Goal: Task Accomplishment & Management: Use online tool/utility

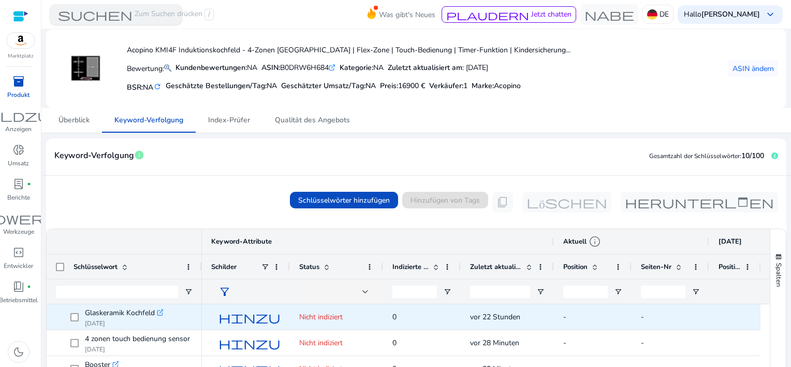
scroll to position [151, 0]
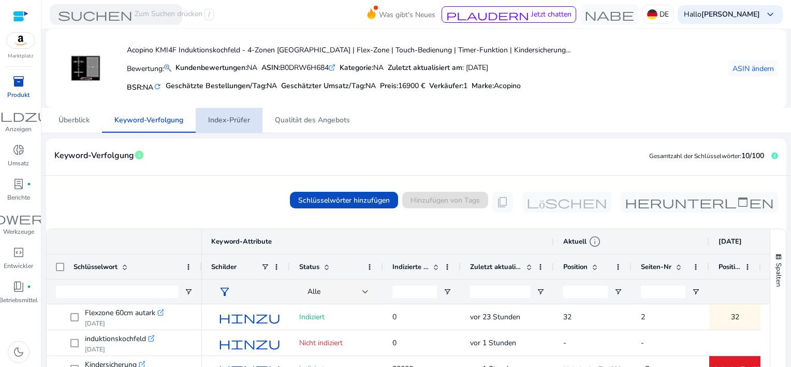
click at [232, 118] on span "Index-Prüfer" at bounding box center [229, 120] width 42 height 7
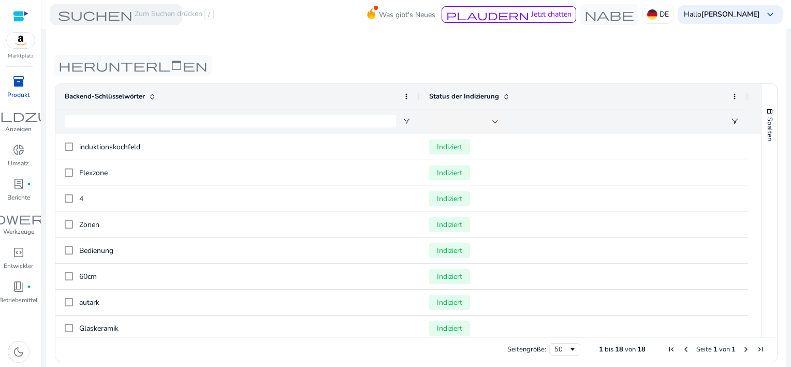
click at [267, 50] on mat-card "**********" at bounding box center [416, 67] width 741 height 618
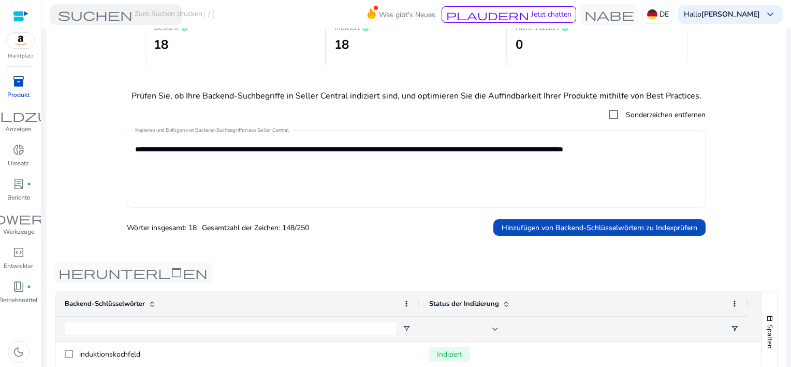
scroll to position [18, 0]
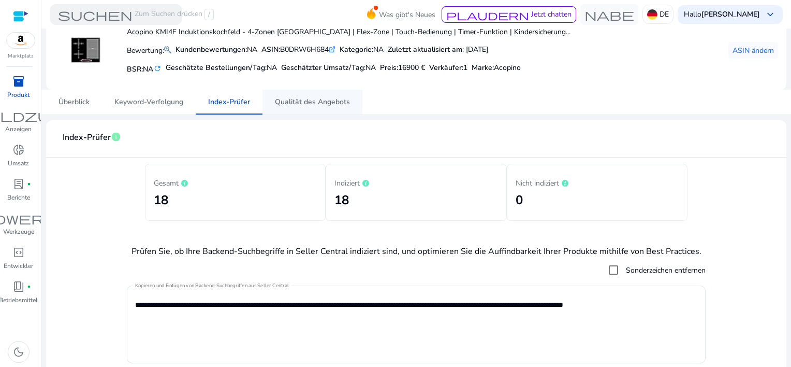
click at [325, 106] on span "Qualität des Angebots" at bounding box center [312, 101] width 75 height 7
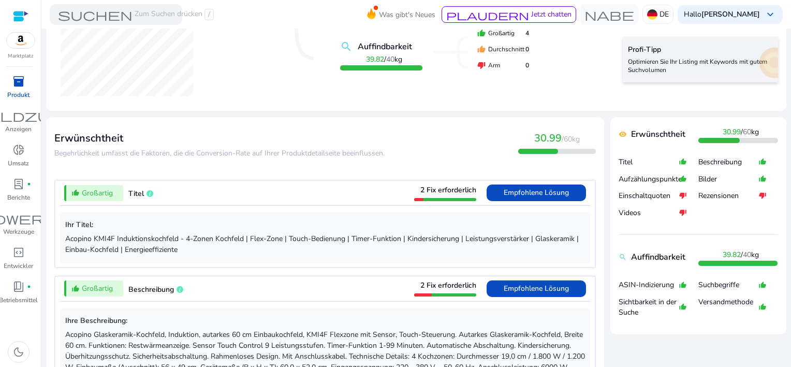
scroll to position [259, 0]
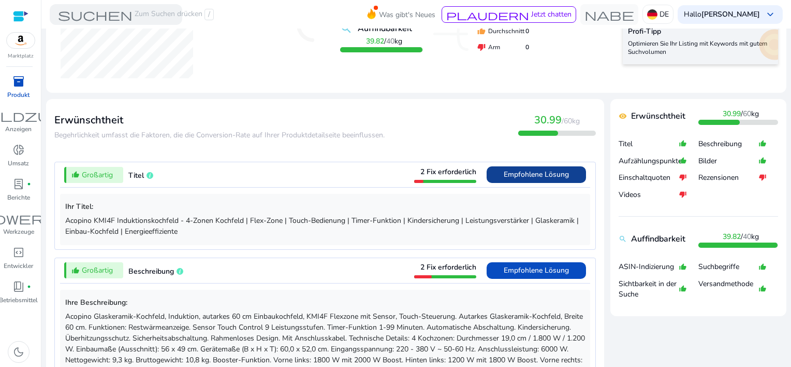
click at [522, 174] on span "Empfohlene Lösung" at bounding box center [536, 174] width 65 height 10
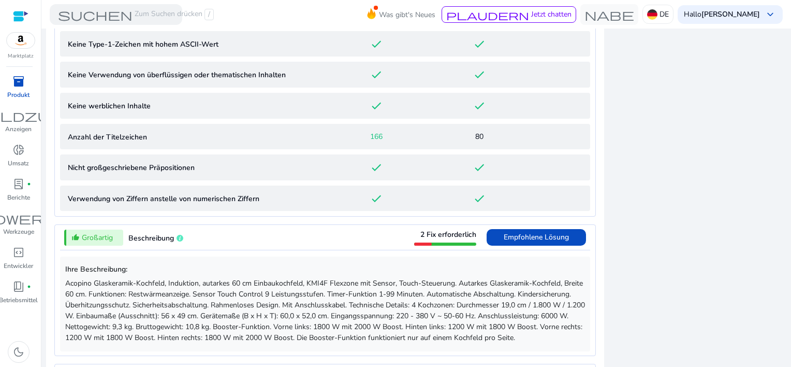
scroll to position [731, 0]
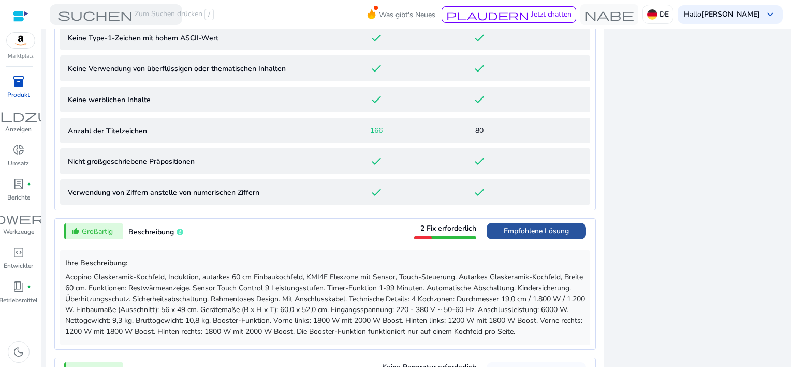
click at [505, 232] on span "Empfohlene Lösung" at bounding box center [536, 231] width 65 height 10
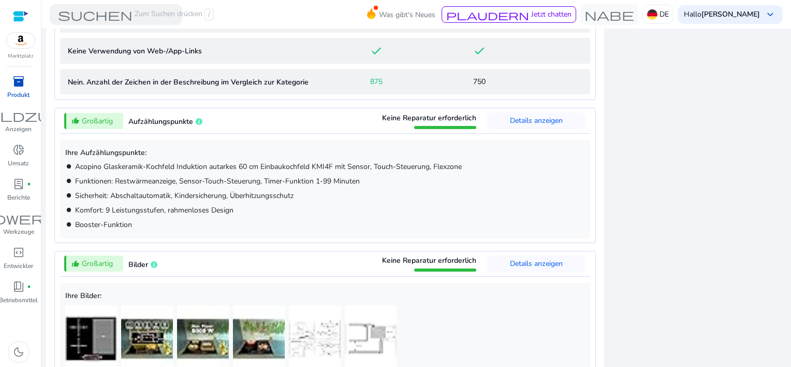
scroll to position [0, 0]
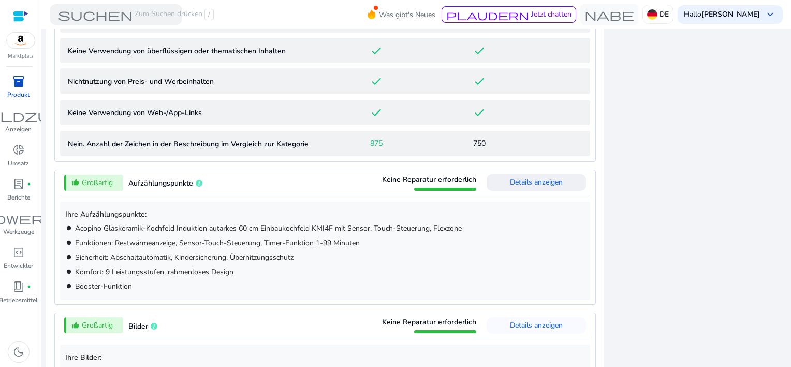
click at [533, 187] on span "Details anzeigen" at bounding box center [536, 182] width 53 height 10
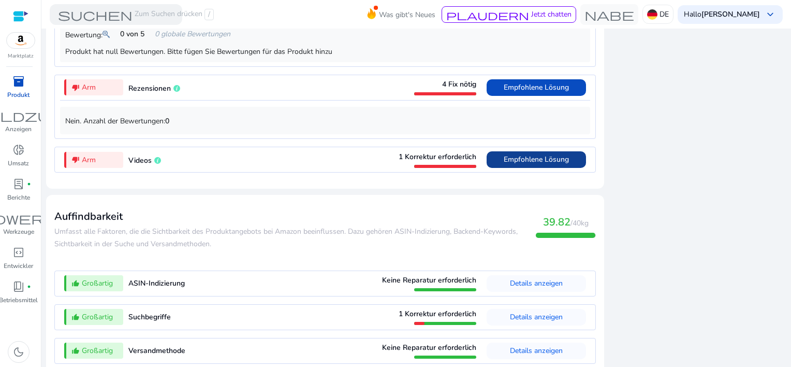
scroll to position [1264, 0]
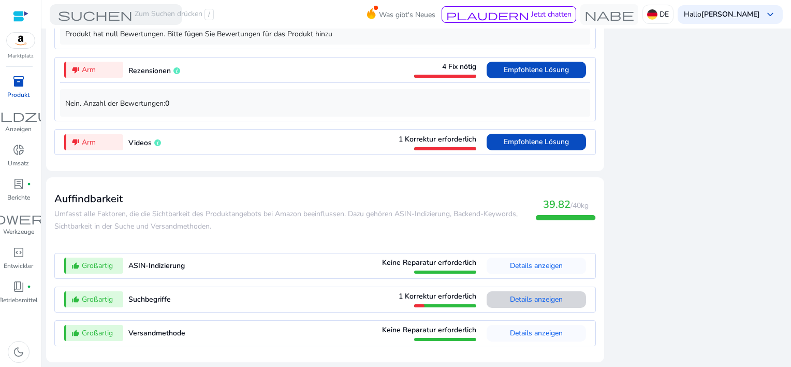
click at [534, 303] on span "Details anzeigen" at bounding box center [536, 299] width 53 height 10
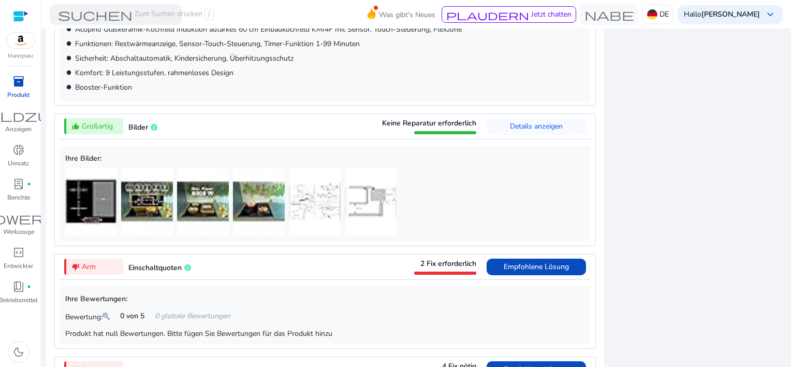
scroll to position [478, 0]
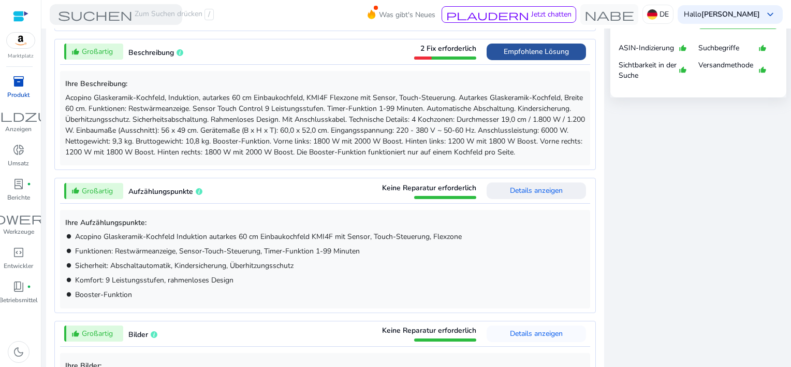
click at [521, 50] on span "Empfohlene Lösung" at bounding box center [536, 52] width 65 height 10
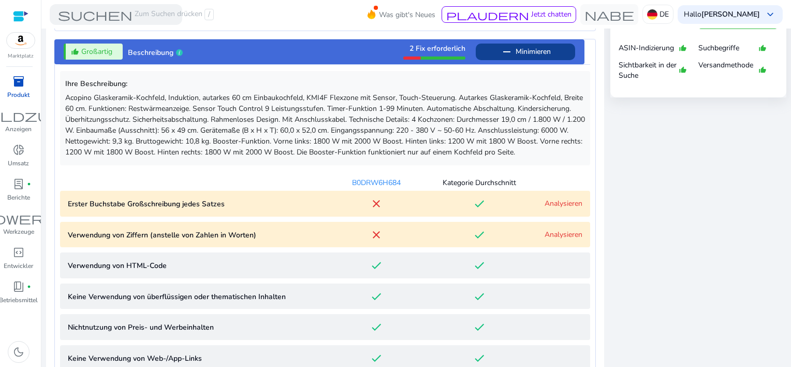
scroll to position [516, 0]
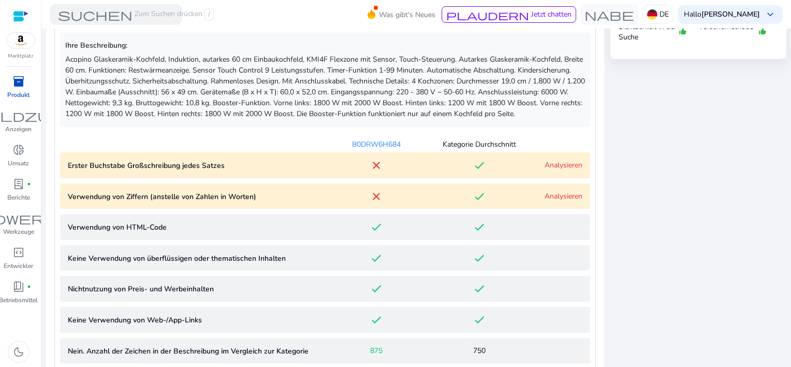
click at [551, 201] on link "Analysieren" at bounding box center [564, 196] width 38 height 10
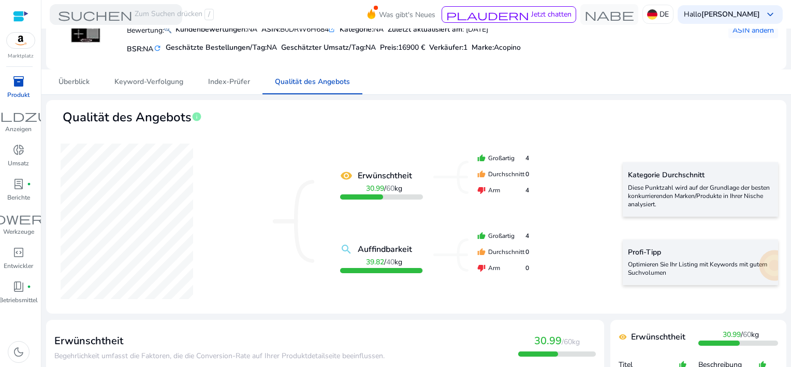
scroll to position [0, 0]
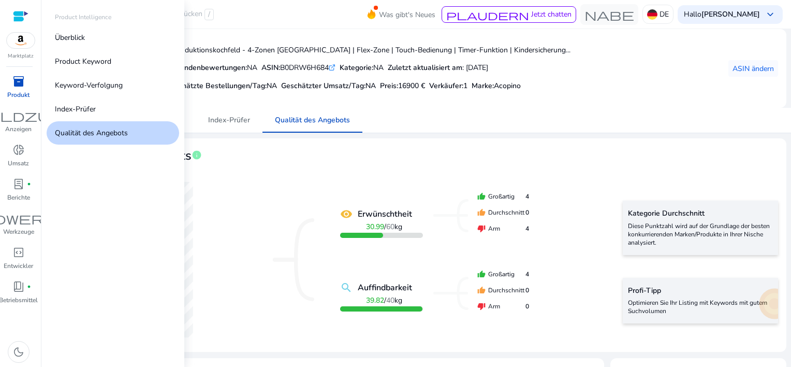
click at [21, 80] on span "inventory_2" at bounding box center [18, 81] width 12 height 12
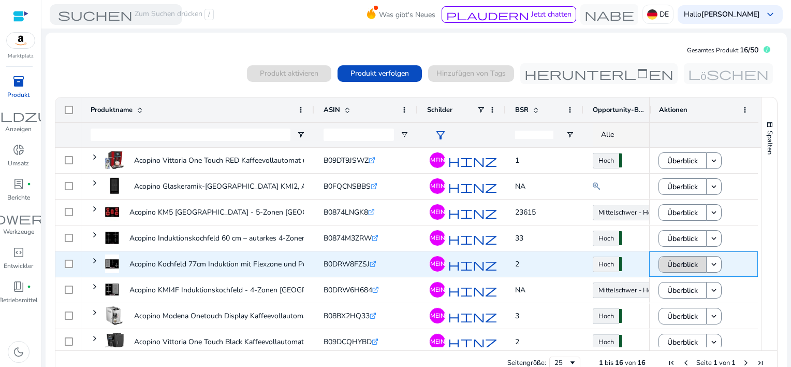
click at [682, 269] on span "Überblick" at bounding box center [683, 264] width 31 height 21
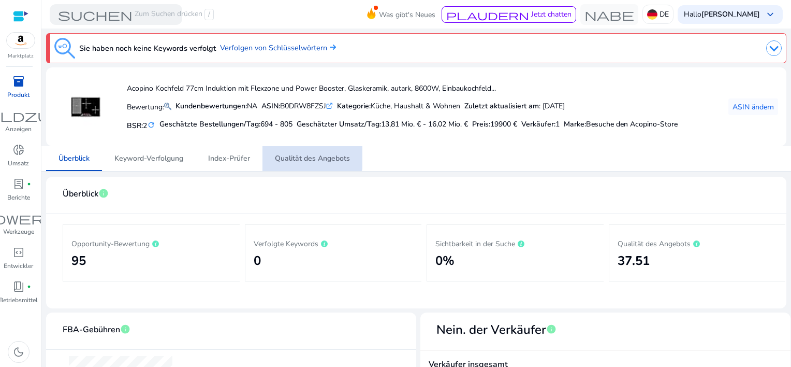
click at [307, 155] on span "Qualität des Angebots" at bounding box center [312, 158] width 75 height 7
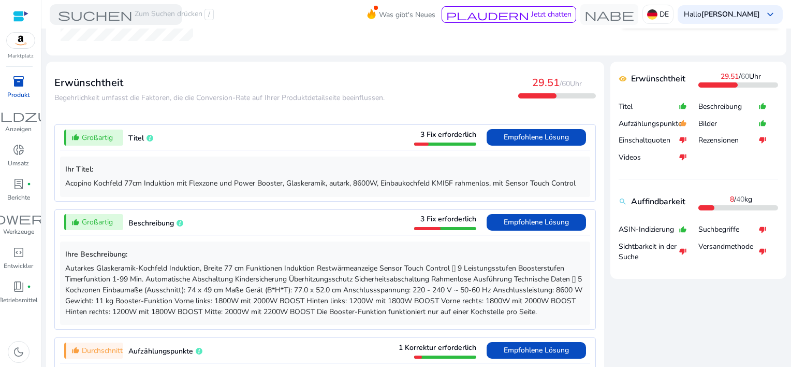
scroll to position [311, 0]
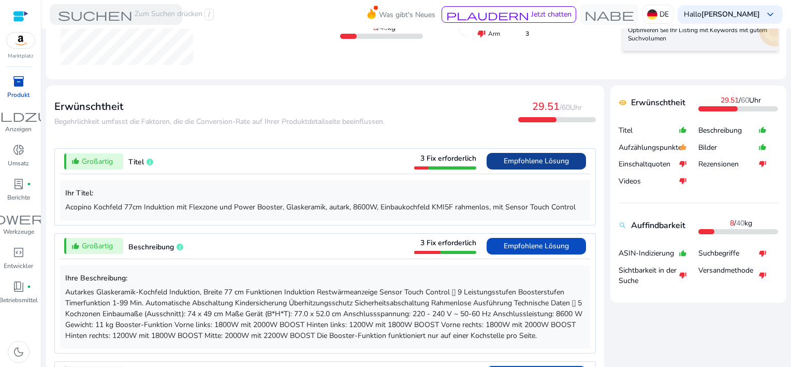
click at [507, 153] on span "Empfohlene Lösung" at bounding box center [536, 161] width 65 height 17
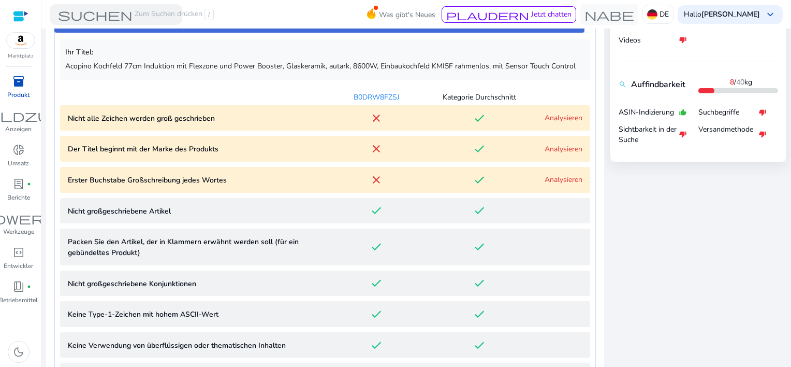
scroll to position [458, 0]
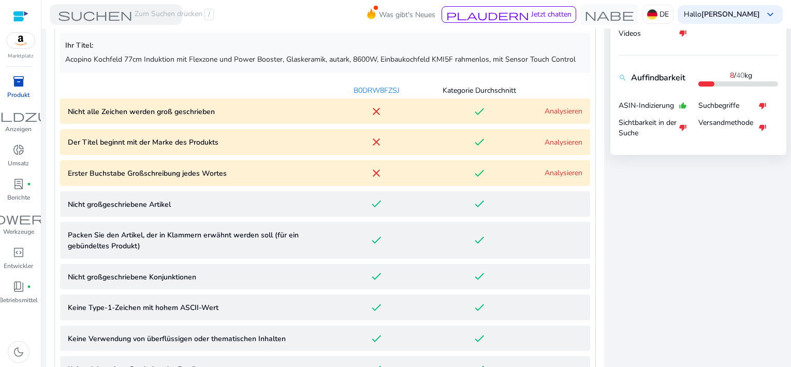
click at [554, 116] on Capitalized "Nicht alle Zeichen werden groß geschrieben close done Analysieren" at bounding box center [325, 111] width 530 height 26
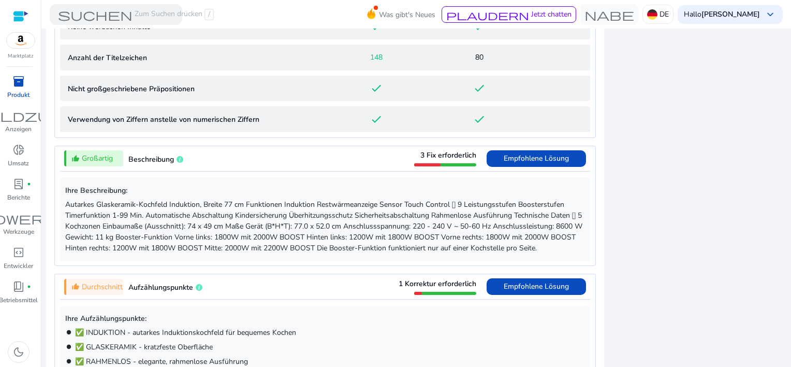
scroll to position [1022, 0]
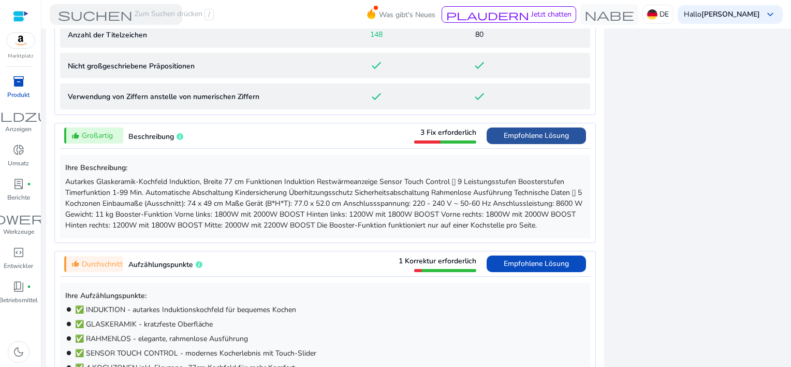
click at [526, 133] on span "Empfohlene Lösung" at bounding box center [536, 136] width 65 height 10
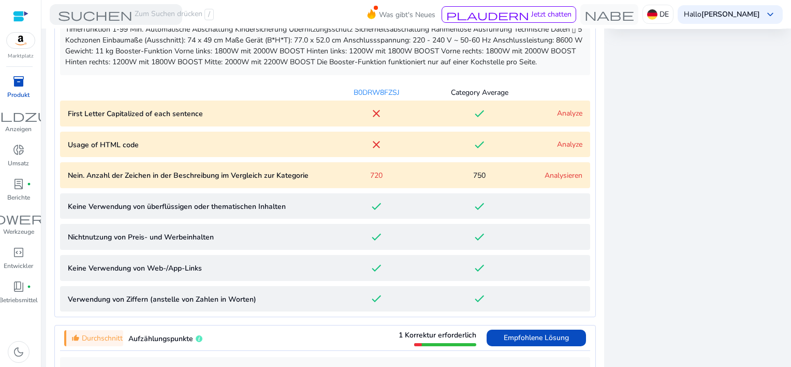
scroll to position [543, 0]
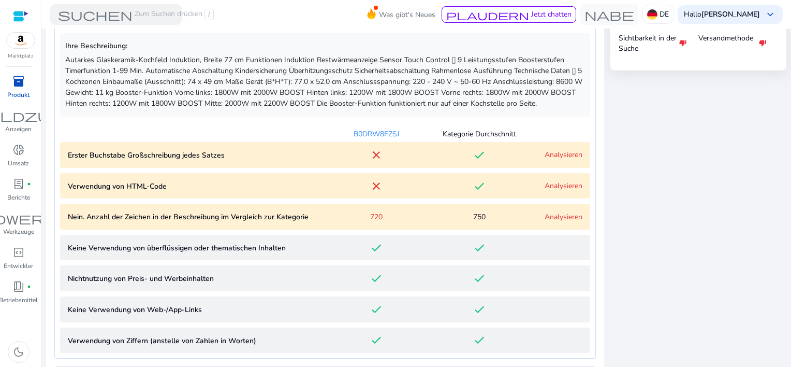
click at [547, 184] on link "Analysieren" at bounding box center [564, 186] width 38 height 10
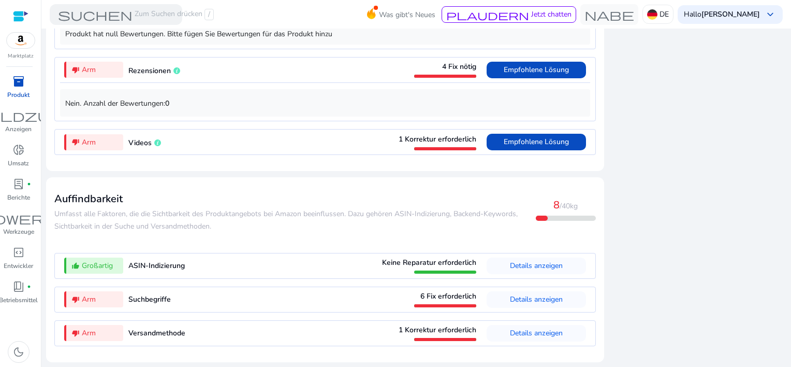
scroll to position [1296, 0]
click at [521, 300] on span "Details anzeigen" at bounding box center [536, 299] width 53 height 10
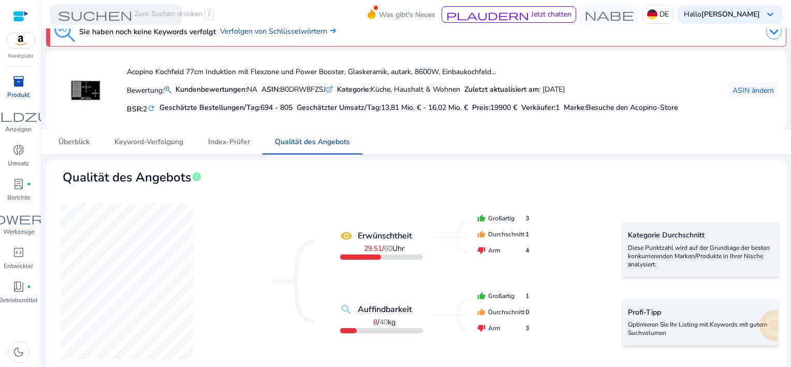
scroll to position [0, 0]
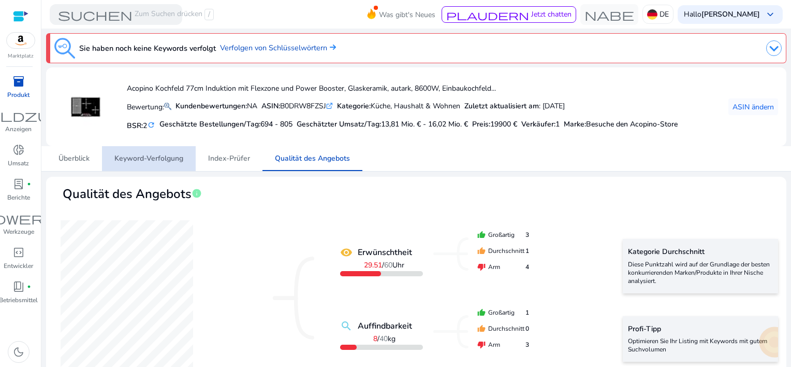
click at [140, 161] on span "Keyword-Verfolgung" at bounding box center [148, 158] width 69 height 7
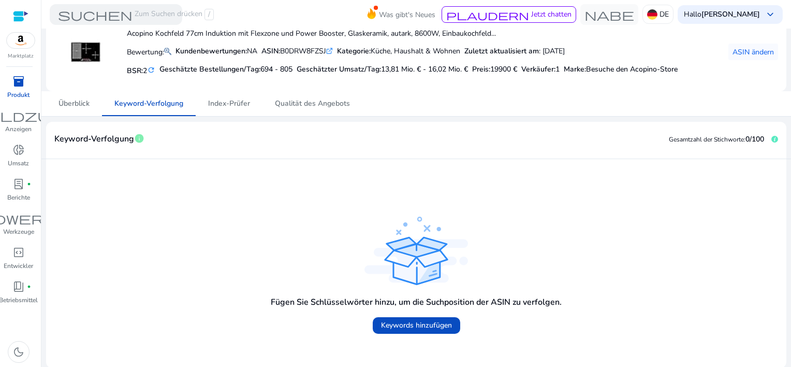
scroll to position [56, 0]
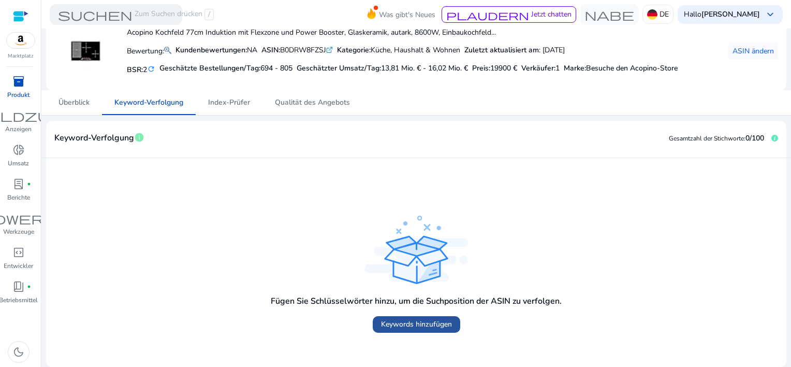
click at [410, 320] on span "Keywords hinzufügen" at bounding box center [416, 324] width 71 height 11
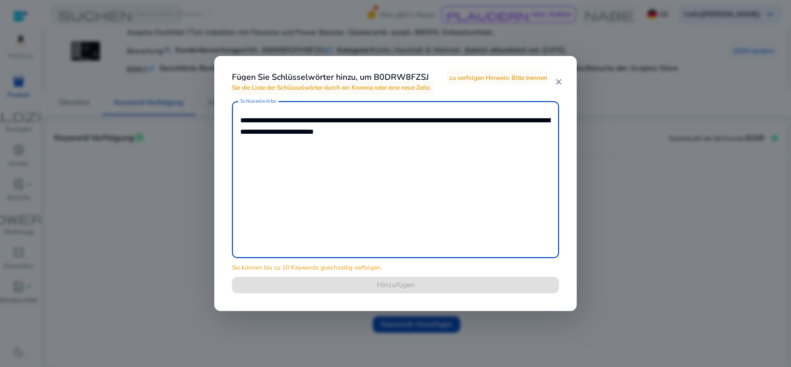
click at [290, 122] on textarea "**********" at bounding box center [395, 179] width 311 height 147
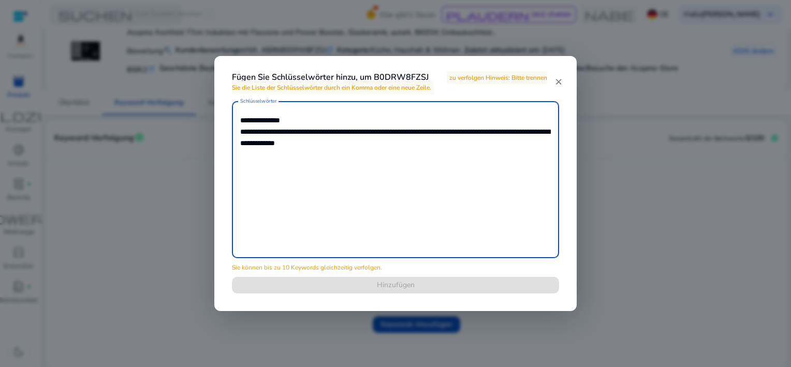
click at [274, 133] on textarea "**********" at bounding box center [395, 179] width 311 height 147
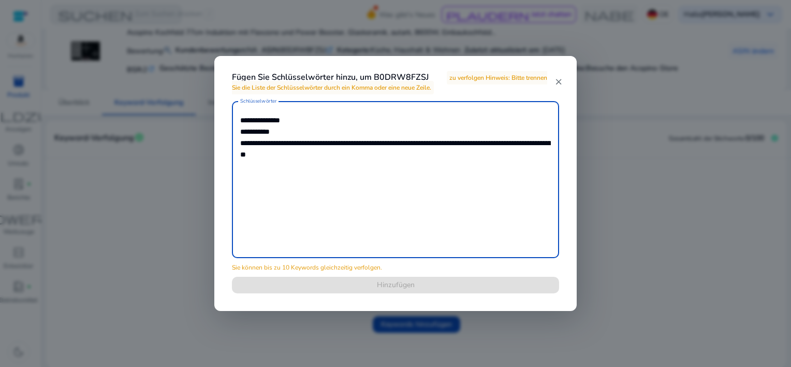
drag, startPoint x: 296, startPoint y: 158, endPoint x: 322, endPoint y: 156, distance: 25.9
click at [322, 156] on textarea "**********" at bounding box center [395, 179] width 311 height 147
click at [321, 209] on textarea "**********" at bounding box center [395, 179] width 311 height 147
click at [383, 176] on textarea "**********" at bounding box center [395, 179] width 311 height 147
drag, startPoint x: 294, startPoint y: 157, endPoint x: 365, endPoint y: 164, distance: 70.8
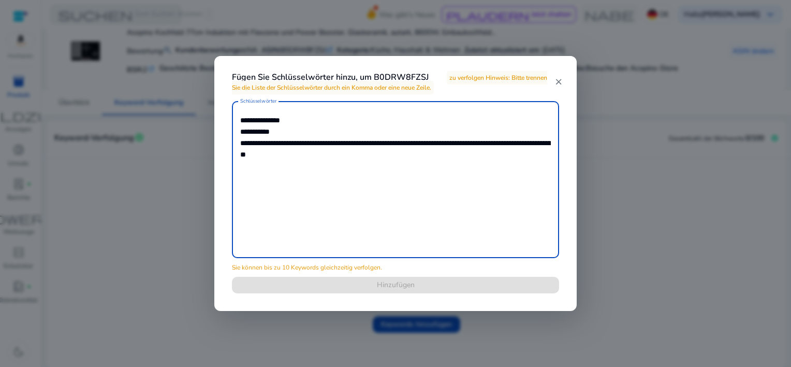
click at [365, 164] on textarea "**********" at bounding box center [395, 179] width 311 height 147
drag, startPoint x: 468, startPoint y: 145, endPoint x: 580, endPoint y: 139, distance: 111.5
click at [580, 139] on div "**********" at bounding box center [395, 183] width 791 height 367
type textarea "**********"
click at [282, 133] on textarea "**********" at bounding box center [395, 179] width 311 height 147
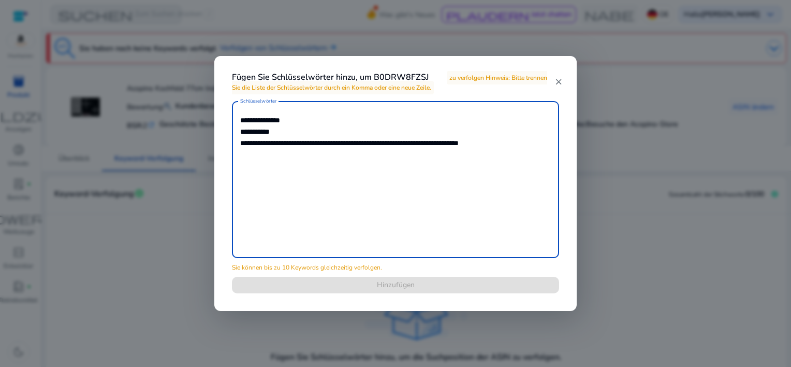
scroll to position [56, 0]
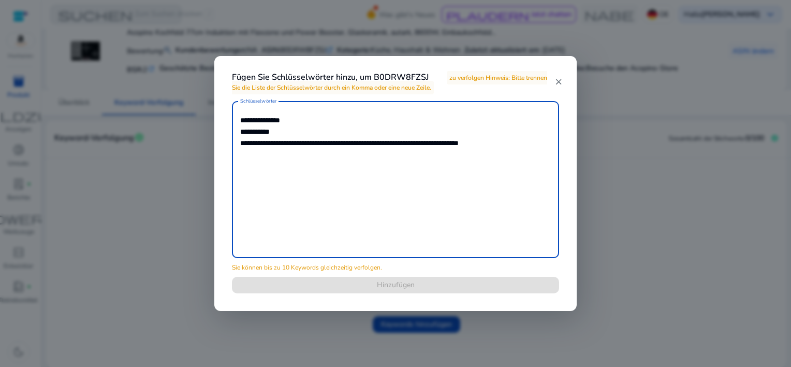
click at [303, 146] on textarea "**********" at bounding box center [395, 179] width 311 height 147
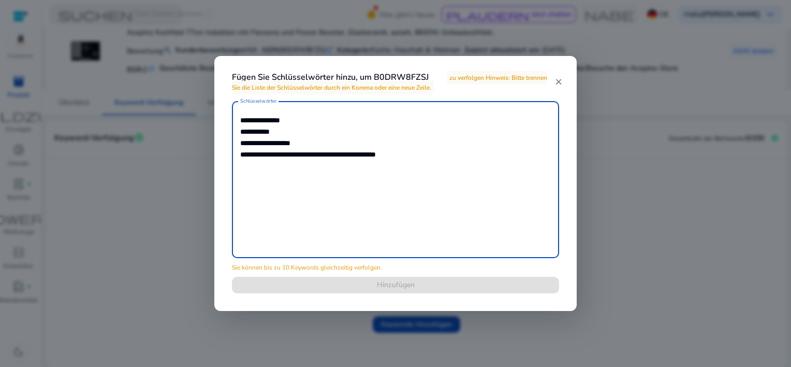
type textarea "**********"
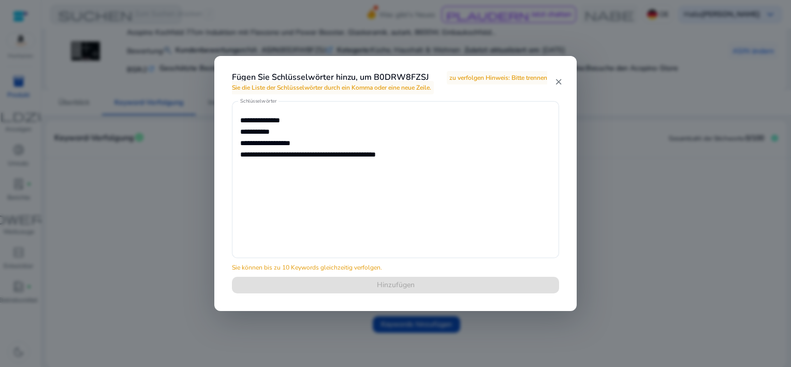
click at [557, 81] on mat-icon "close" at bounding box center [558, 81] width 7 height 9
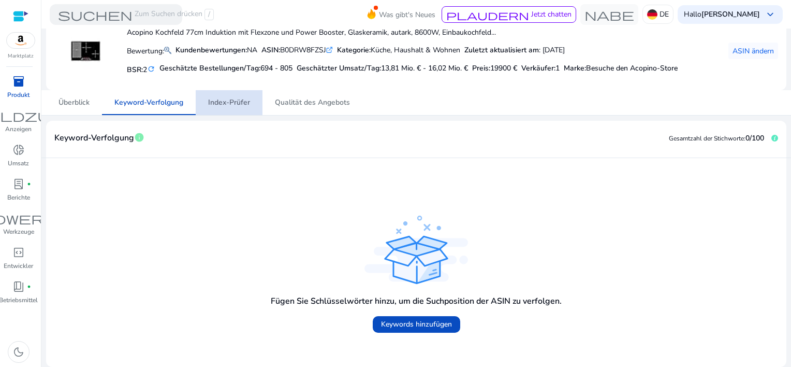
click at [228, 99] on span "Index-Prüfer" at bounding box center [229, 102] width 42 height 7
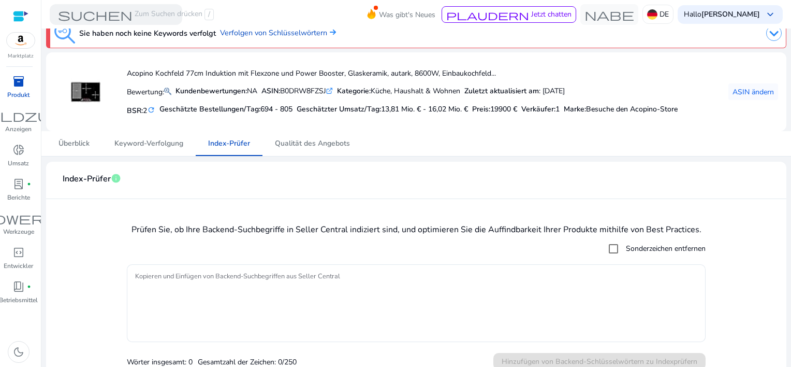
scroll to position [27, 0]
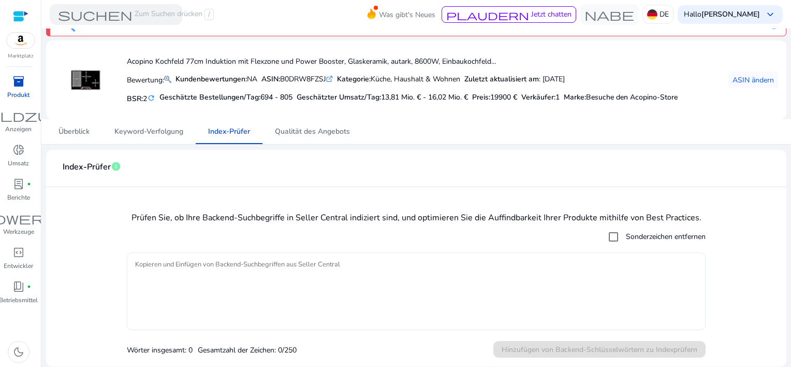
click at [227, 266] on textarea "Kopieren und Einfügen von Backend-Suchbegriffen aus Seller Central" at bounding box center [416, 290] width 562 height 67
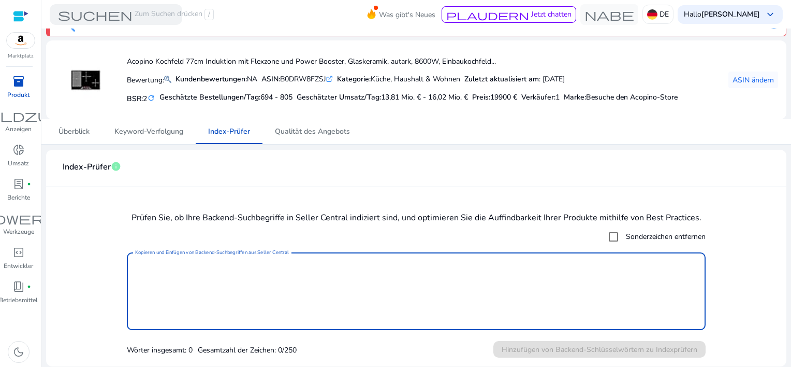
paste textarea "**********"
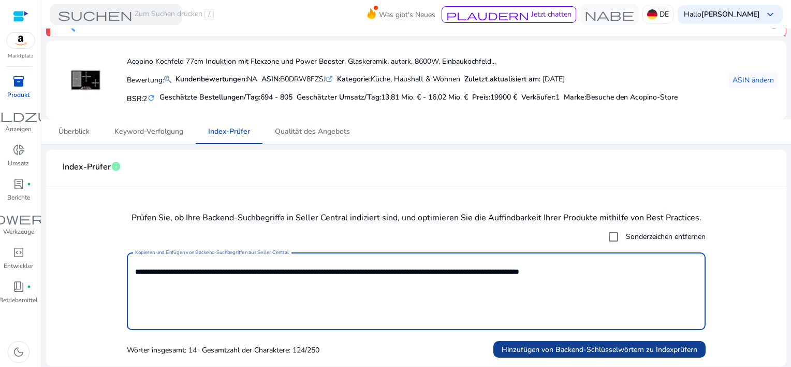
type textarea "**********"
click at [535, 346] on span "Hinzufügen von Backend-Schlüsselwörtern zu Indexprüfern" at bounding box center [600, 349] width 196 height 11
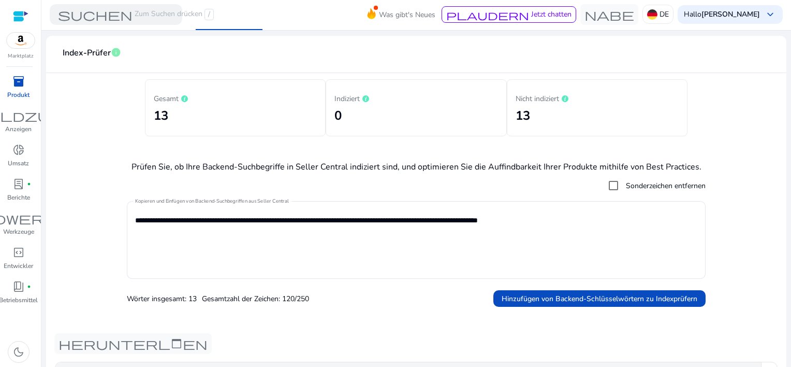
scroll to position [13, 0]
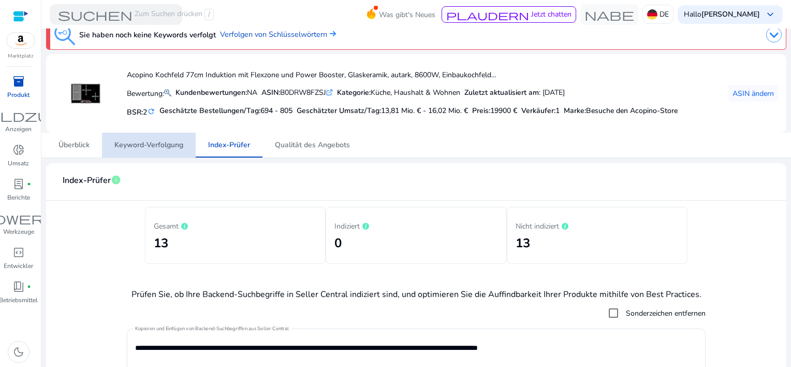
click at [168, 149] on span "Keyword-Verfolgung" at bounding box center [148, 145] width 69 height 25
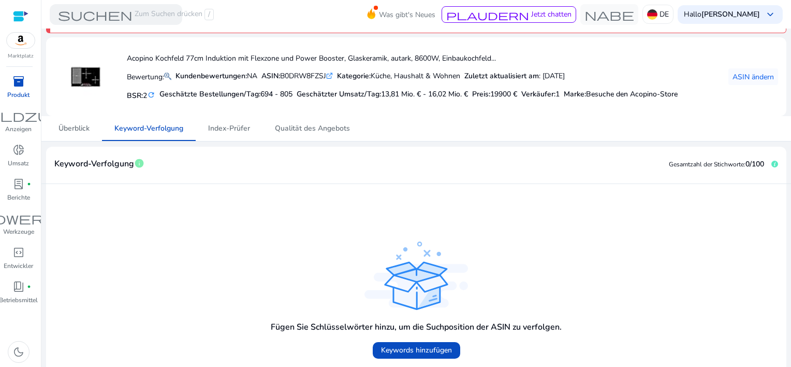
scroll to position [56, 0]
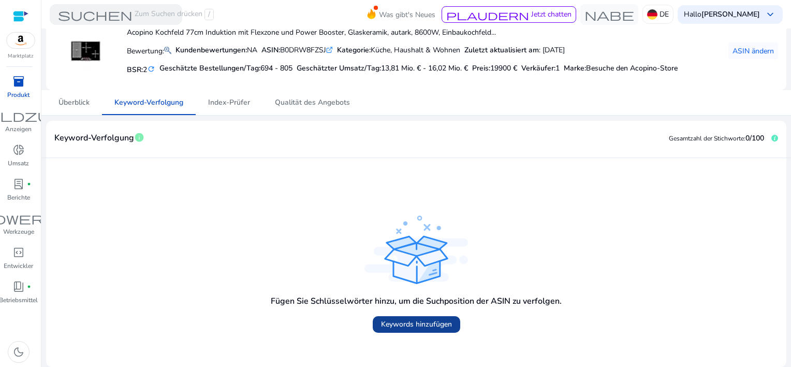
click at [412, 327] on span "Keywords hinzufügen" at bounding box center [416, 324] width 71 height 11
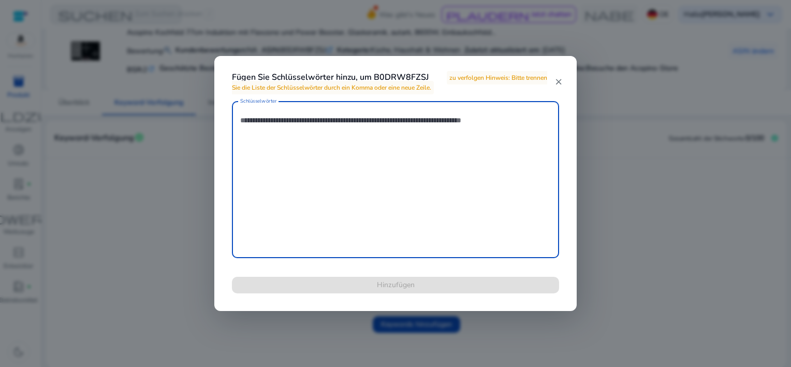
click at [257, 122] on textarea "Schlüsselwörter" at bounding box center [395, 179] width 311 height 147
click at [257, 123] on textarea "Schlüsselwörter" at bounding box center [395, 179] width 311 height 147
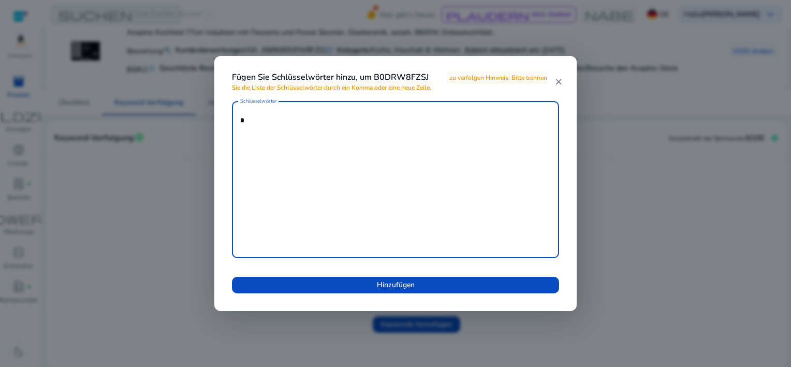
drag, startPoint x: 249, startPoint y: 120, endPoint x: 237, endPoint y: 120, distance: 11.4
click at [237, 120] on div "Schlüsselwörter *" at bounding box center [395, 179] width 327 height 157
click at [296, 183] on textarea "**********" at bounding box center [395, 179] width 311 height 147
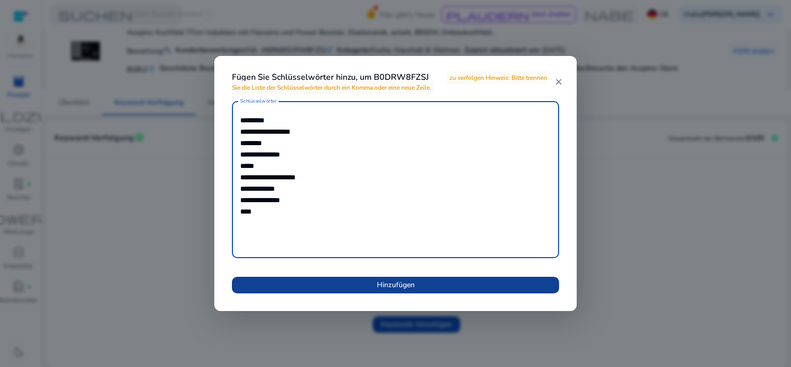
type textarea "**********"
click at [387, 286] on span "Hinzufügen" at bounding box center [396, 284] width 38 height 11
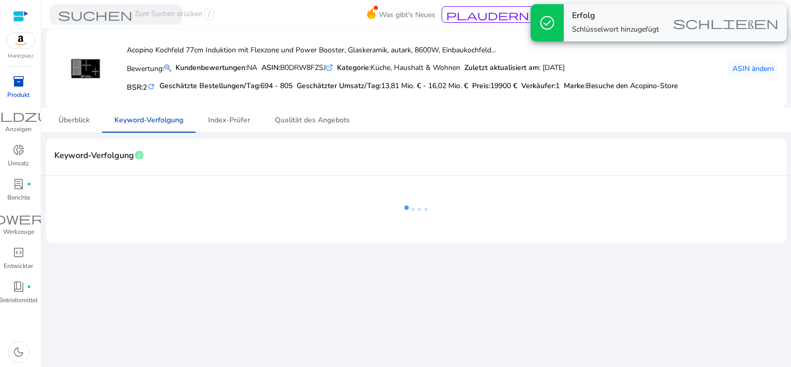
click at [403, 206] on icon at bounding box center [417, 209] width 104 height 67
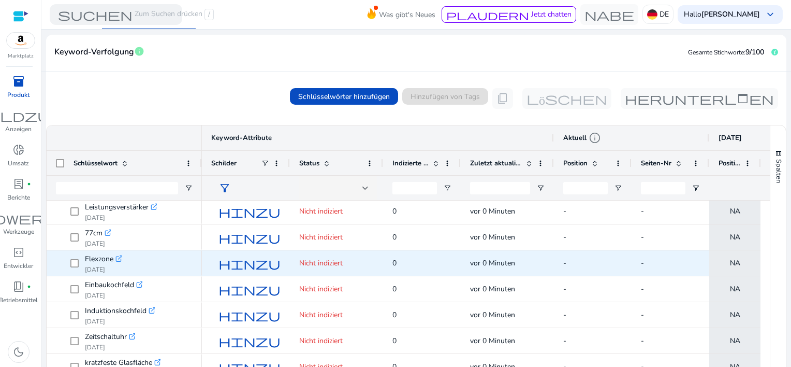
scroll to position [151, 0]
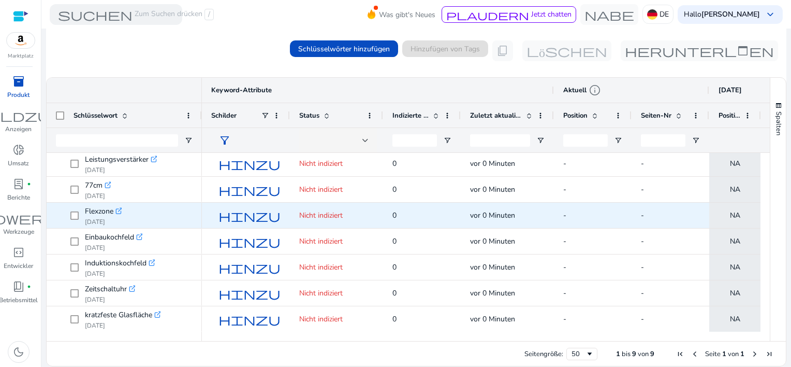
click at [244, 214] on span "hinzufügen" at bounding box center [278, 215] width 118 height 12
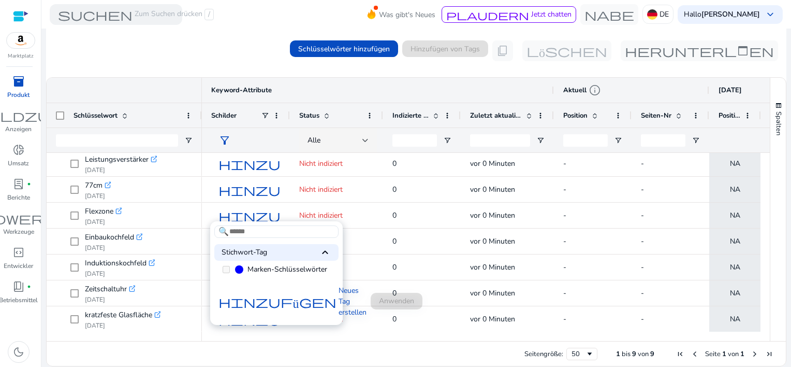
click at [459, 348] on div at bounding box center [395, 183] width 791 height 367
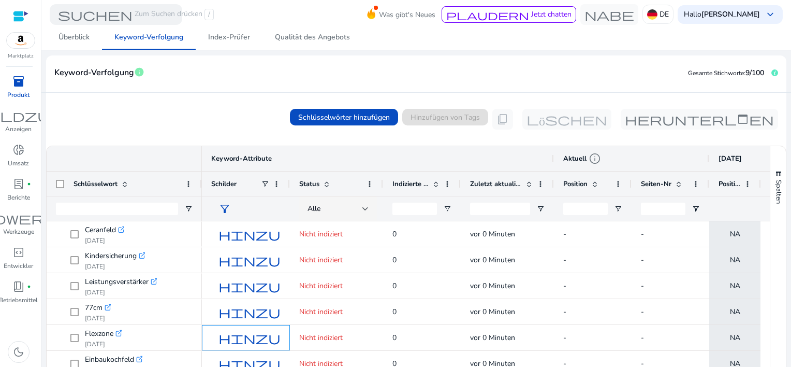
scroll to position [0, 0]
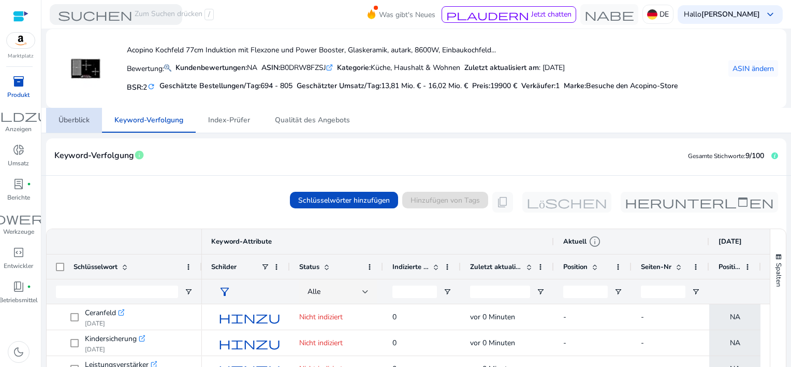
click at [81, 122] on span "Überblick" at bounding box center [74, 120] width 31 height 7
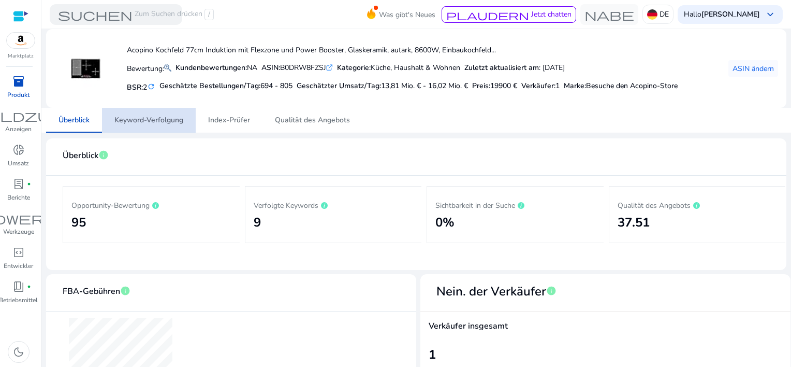
click at [157, 119] on span "Keyword-Verfolgung" at bounding box center [148, 120] width 69 height 7
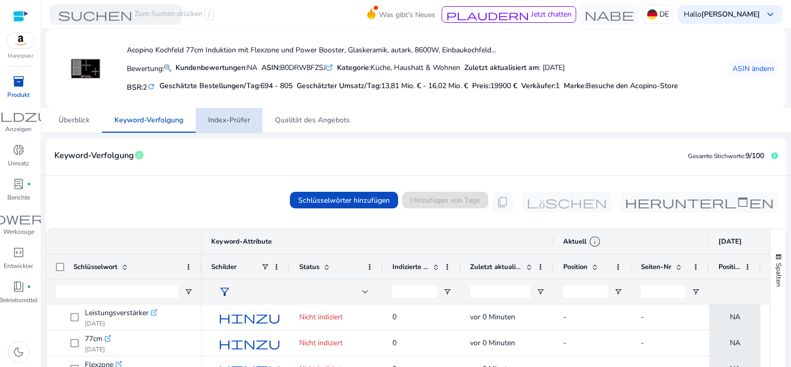
click at [235, 117] on span "Index-Prüfer" at bounding box center [229, 120] width 42 height 7
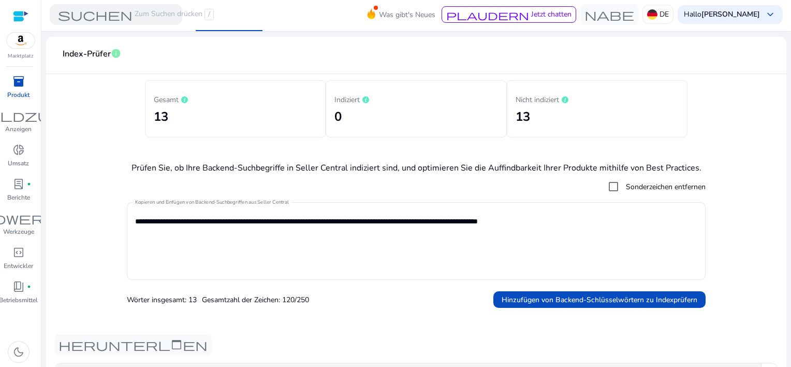
scroll to position [18, 0]
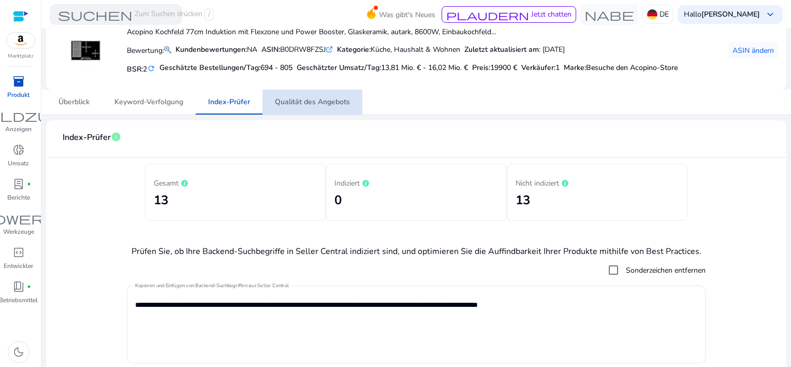
click at [298, 100] on span "Qualität des Angebots" at bounding box center [312, 101] width 75 height 7
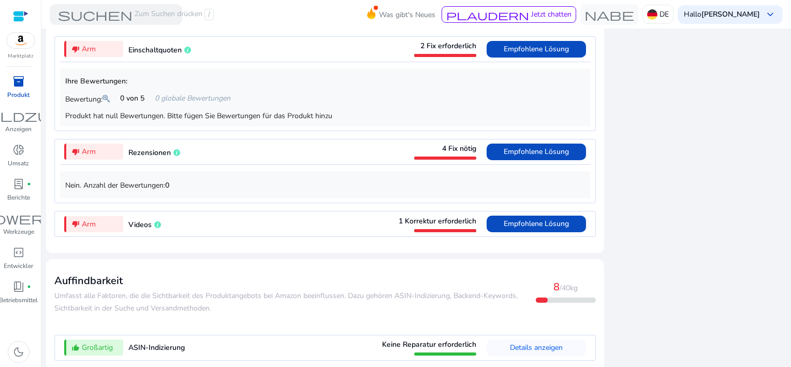
scroll to position [963, 0]
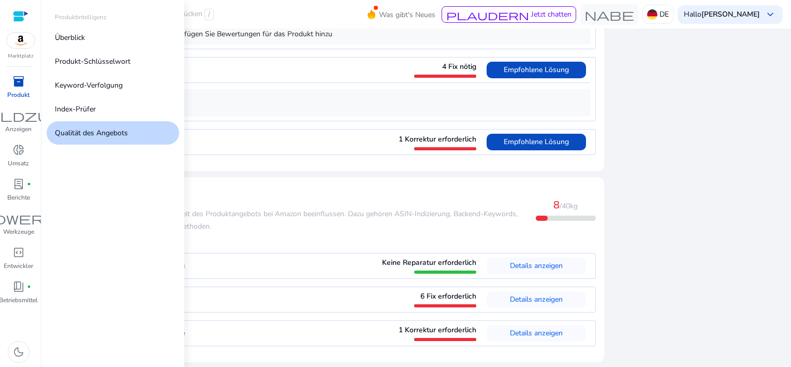
click at [15, 79] on span "inventory_2" at bounding box center [18, 81] width 12 height 12
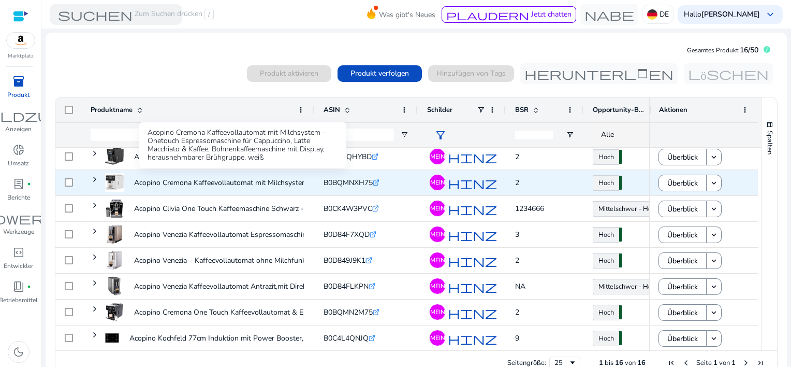
scroll to position [214, 0]
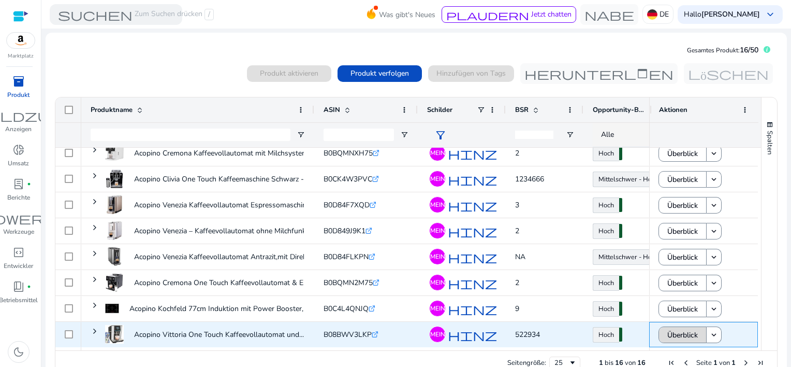
click at [684, 331] on span "Überblick" at bounding box center [683, 334] width 31 height 21
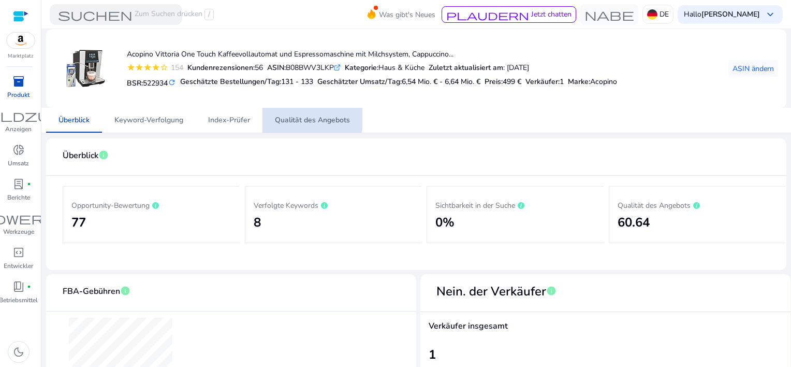
click at [289, 117] on span "Qualität des Angebots" at bounding box center [312, 120] width 75 height 7
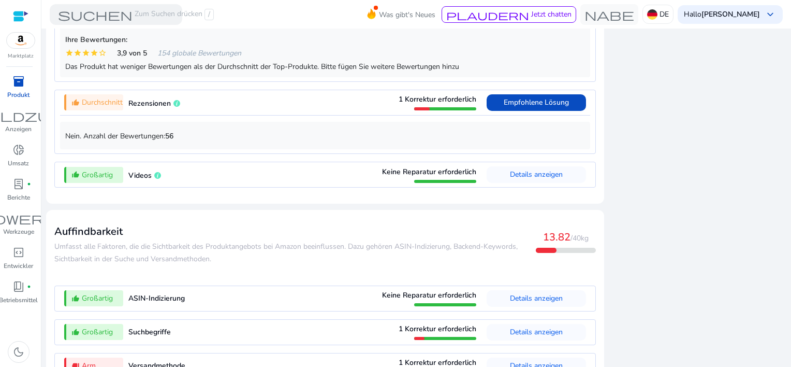
scroll to position [950, 0]
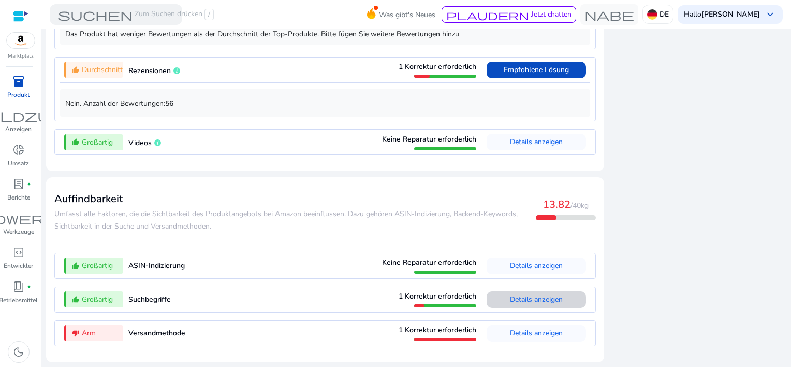
click at [526, 300] on span "Details anzeigen" at bounding box center [536, 299] width 53 height 10
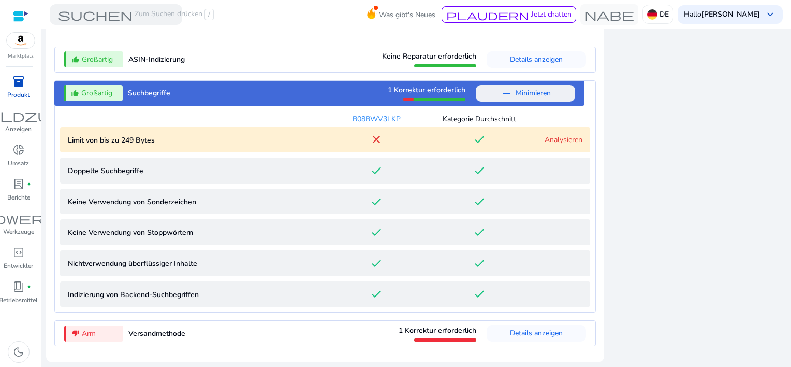
scroll to position [1156, 0]
click at [556, 143] on link "Analysieren" at bounding box center [564, 140] width 38 height 10
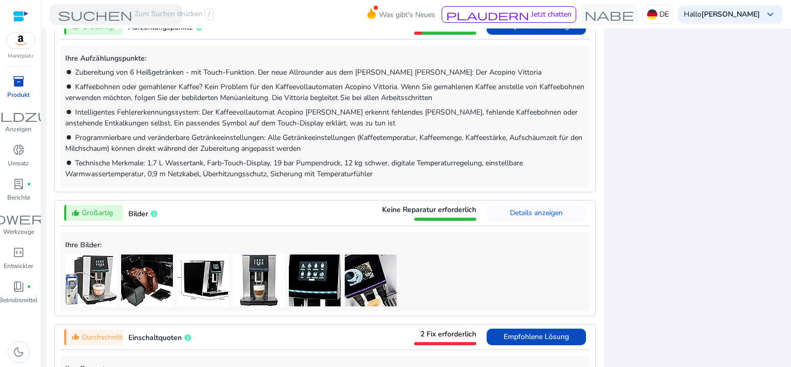
scroll to position [696, 0]
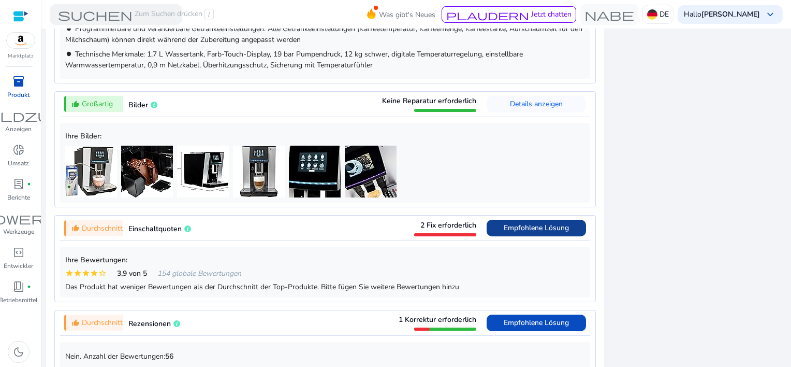
click at [550, 233] on span "Empfohlene Lösung" at bounding box center [536, 228] width 65 height 10
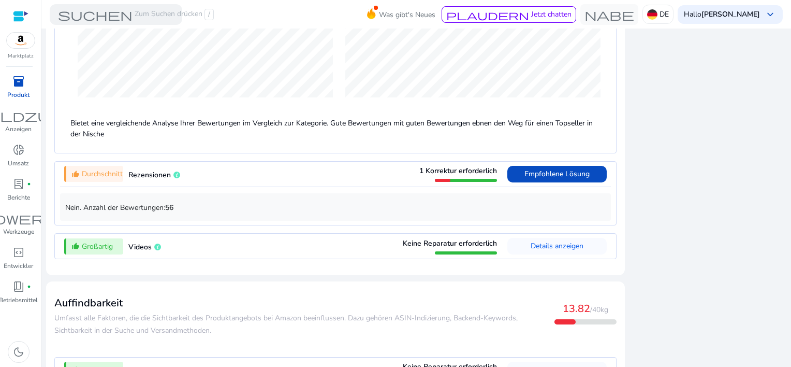
scroll to position [1150, 0]
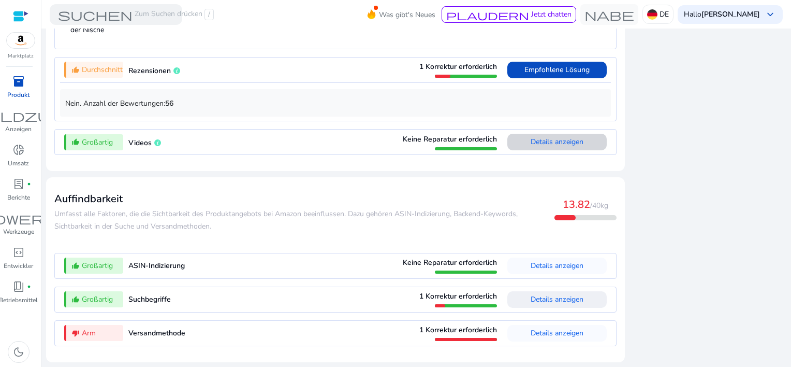
click at [556, 144] on span "Details anzeigen" at bounding box center [557, 142] width 53 height 10
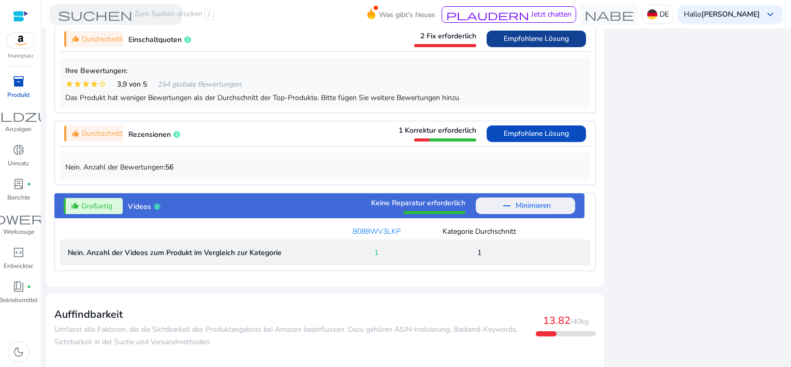
scroll to position [1002, 0]
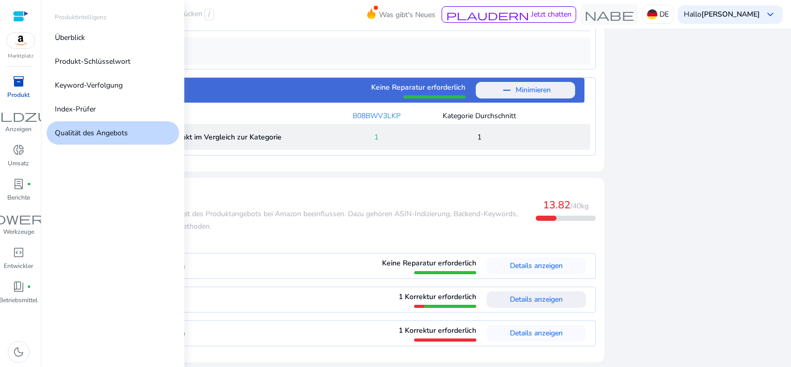
click at [23, 86] on span "inventory_2" at bounding box center [18, 81] width 12 height 12
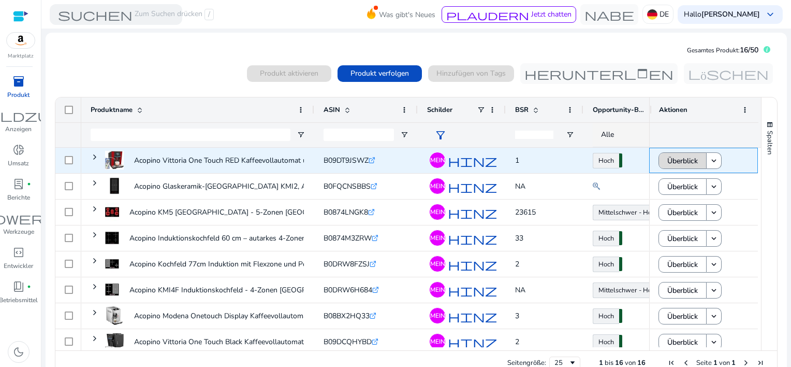
click at [683, 158] on span "Überblick" at bounding box center [683, 160] width 31 height 21
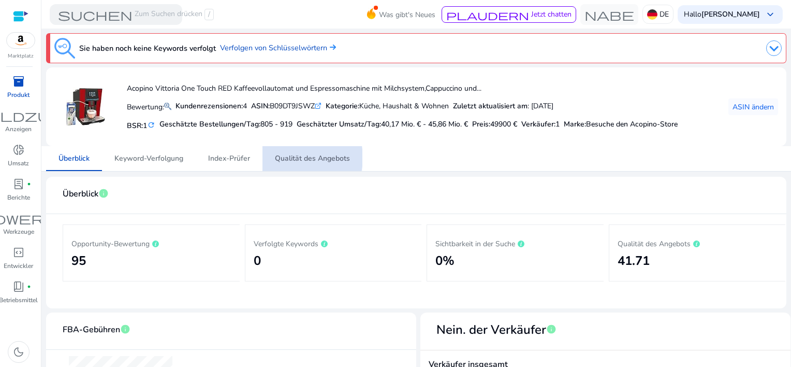
click at [296, 157] on span "Qualität des Angebots" at bounding box center [312, 158] width 75 height 7
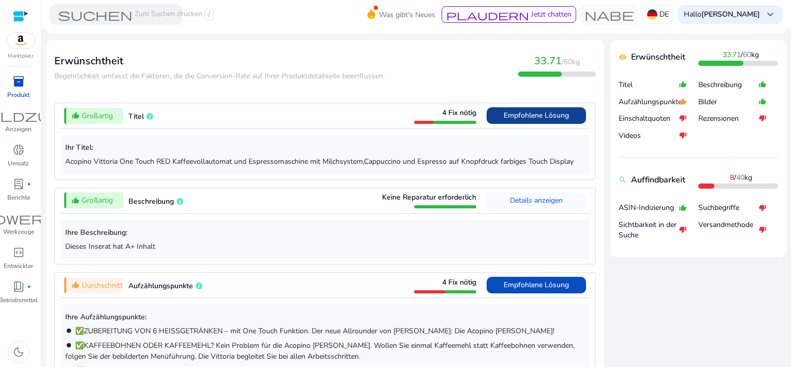
scroll to position [363, 0]
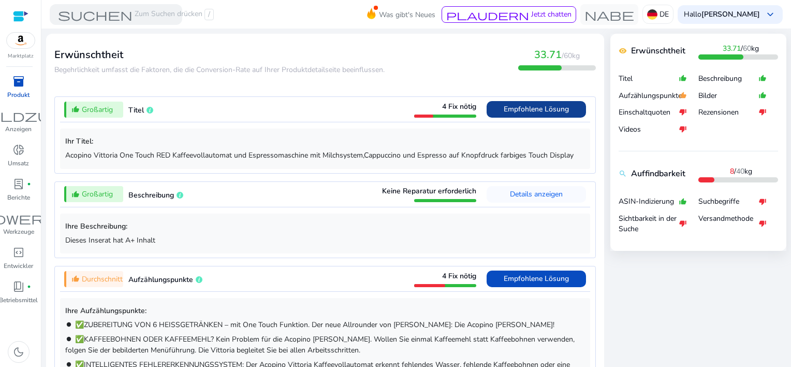
click at [532, 106] on span "Empfohlene Lösung" at bounding box center [536, 109] width 65 height 10
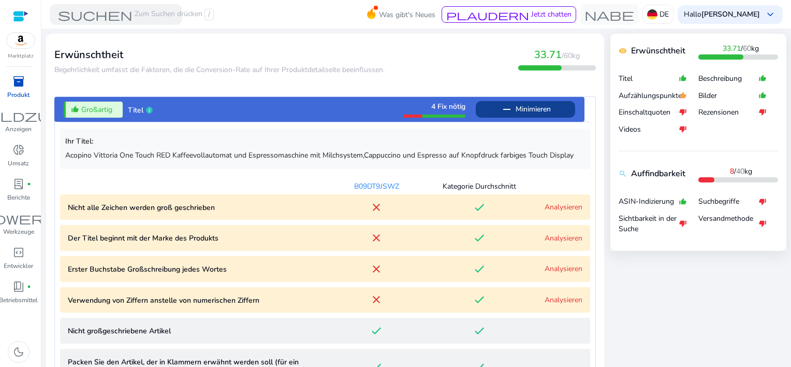
scroll to position [458, 0]
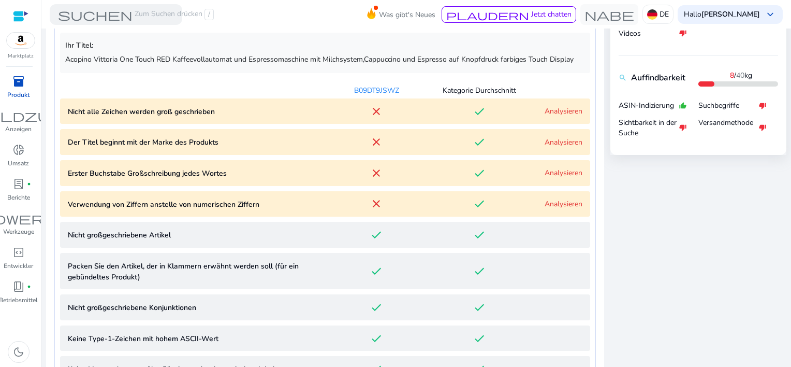
click at [712, 108] on p "Suchbegriffe" at bounding box center [729, 105] width 60 height 10
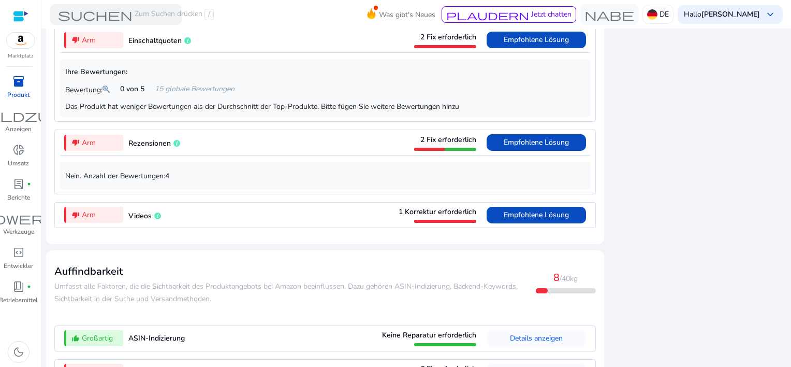
scroll to position [1274, 0]
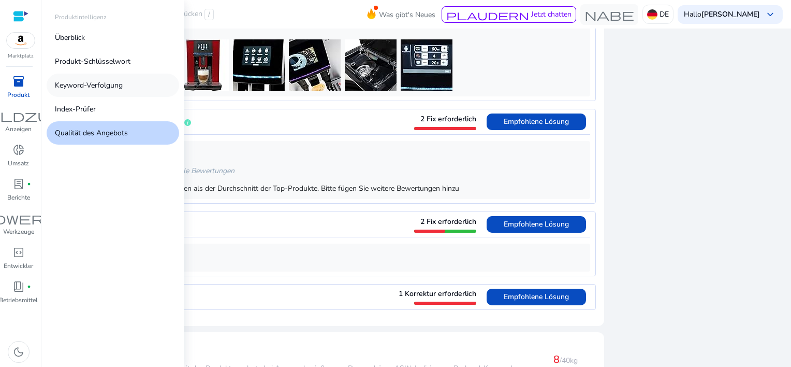
drag, startPoint x: 13, startPoint y: 76, endPoint x: 59, endPoint y: 83, distance: 46.1
click at [13, 77] on span "inventory_2" at bounding box center [18, 81] width 12 height 12
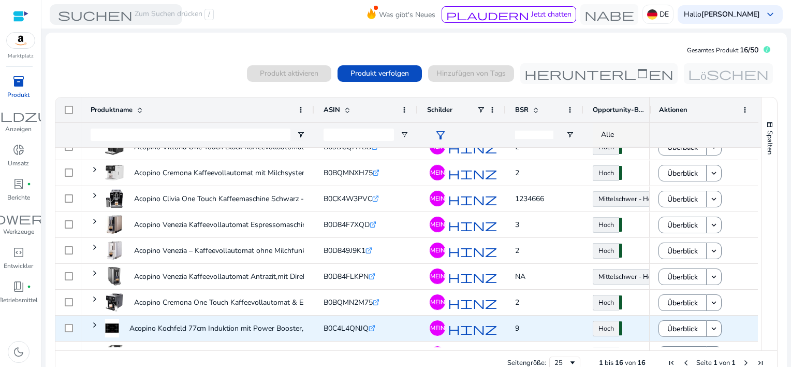
scroll to position [214, 0]
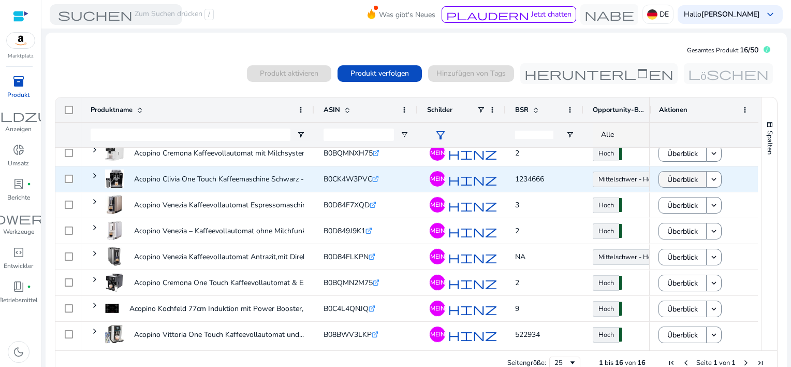
click at [677, 178] on span "Überblick" at bounding box center [683, 179] width 31 height 21
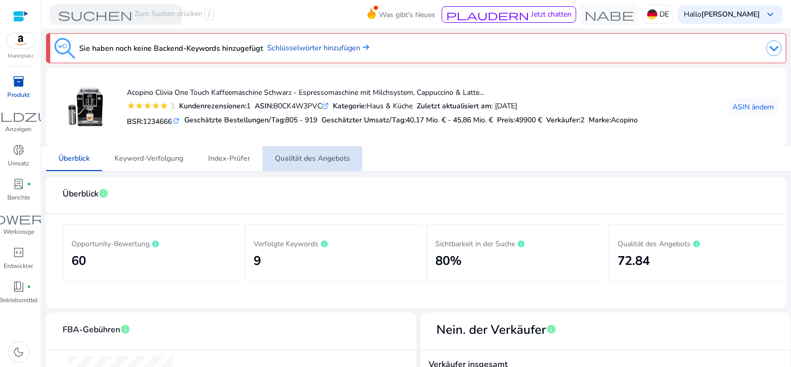
click at [280, 158] on span "Qualität des Angebots" at bounding box center [312, 158] width 75 height 7
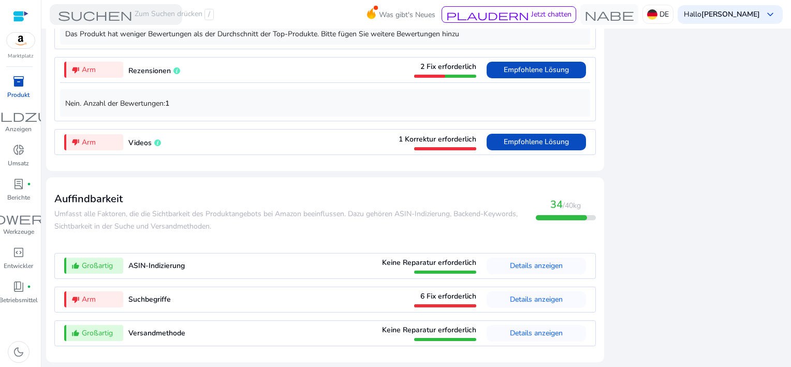
scroll to position [945, 0]
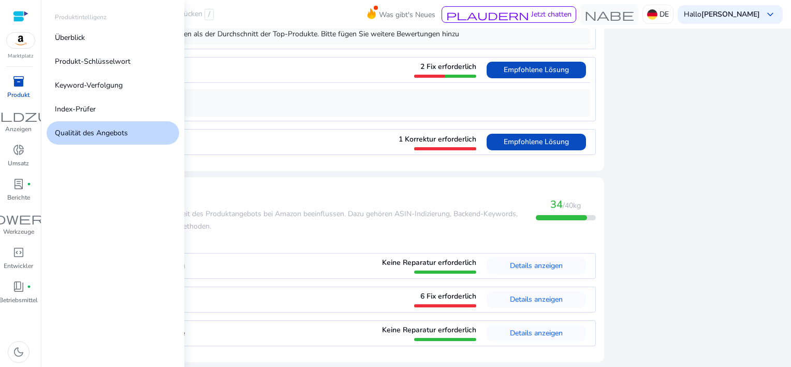
click at [17, 84] on span "inventory_2" at bounding box center [18, 81] width 12 height 12
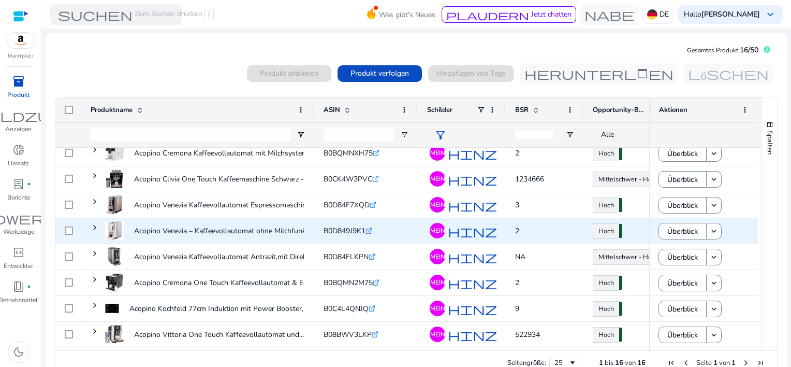
scroll to position [214, 0]
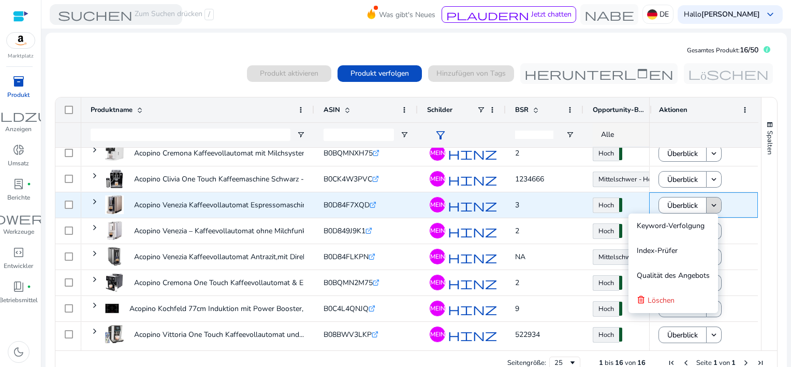
click at [710, 208] on mat-icon "keyboard_arrow_down" at bounding box center [714, 204] width 9 height 9
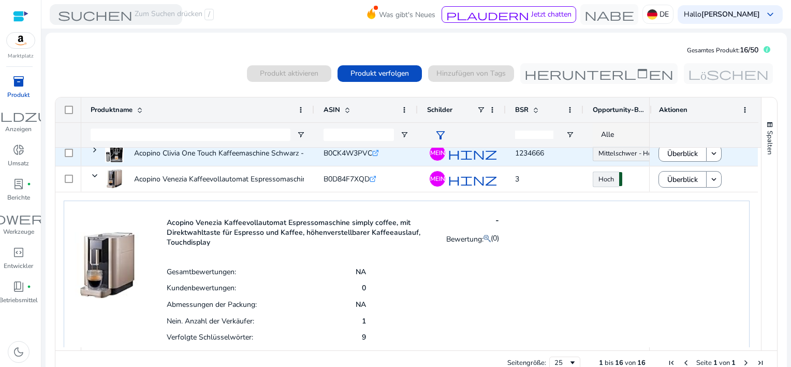
scroll to position [0, 0]
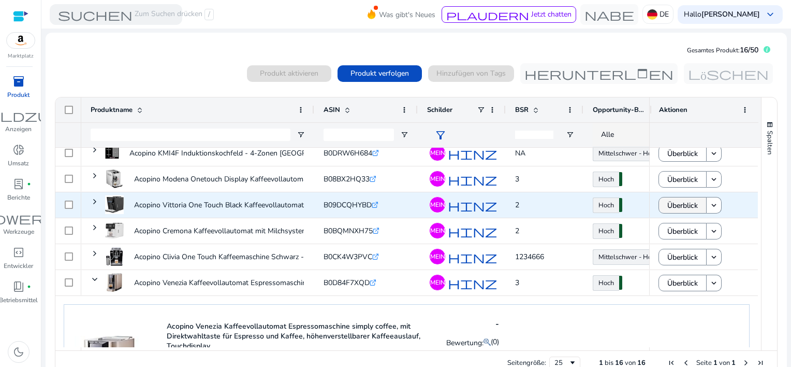
click at [681, 202] on span "Überblick" at bounding box center [683, 205] width 31 height 21
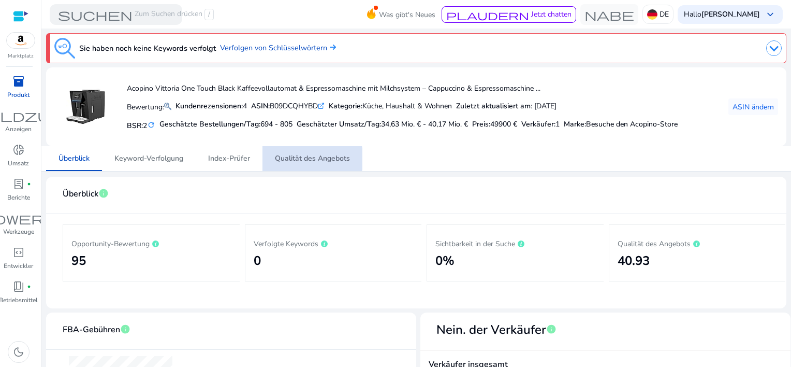
click at [310, 158] on span "Qualität des Angebots" at bounding box center [312, 158] width 75 height 7
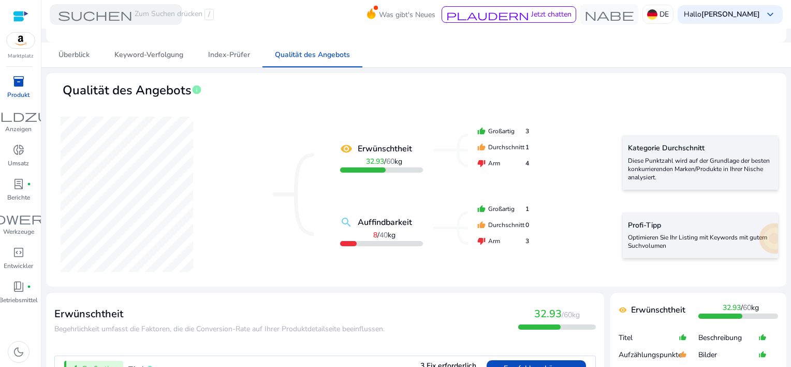
click at [154, 54] on span "Keyword-Verfolgung" at bounding box center [148, 54] width 69 height 7
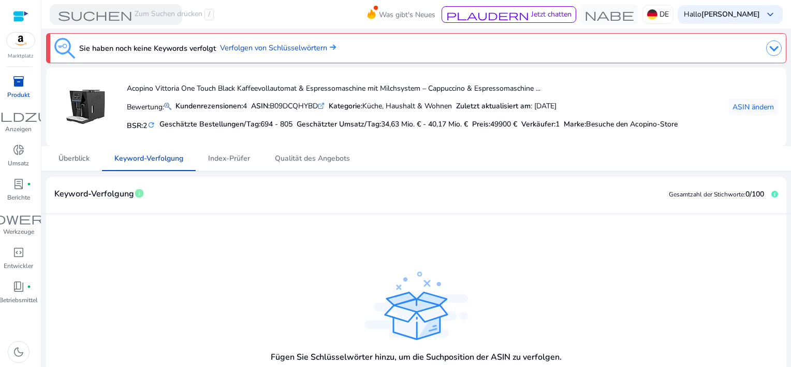
click at [401, 263] on app-empty-state "Fügen Sie Schlüsselwörter hinzu, um die Suchposition der ASIN zu verfolgen. Key…" at bounding box center [416, 318] width 296 height 151
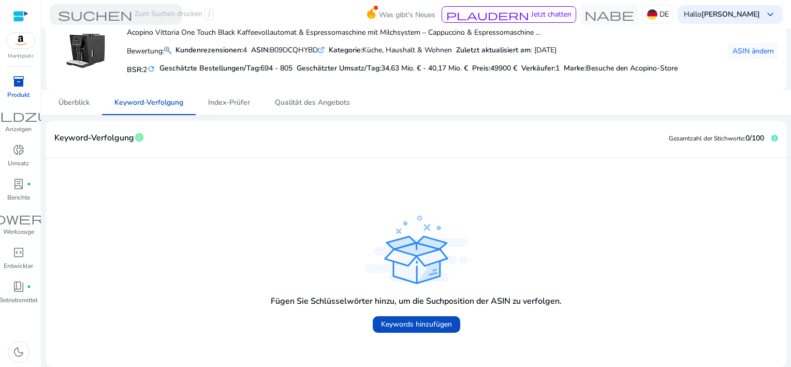
click at [13, 83] on span "inventory_2" at bounding box center [18, 81] width 12 height 12
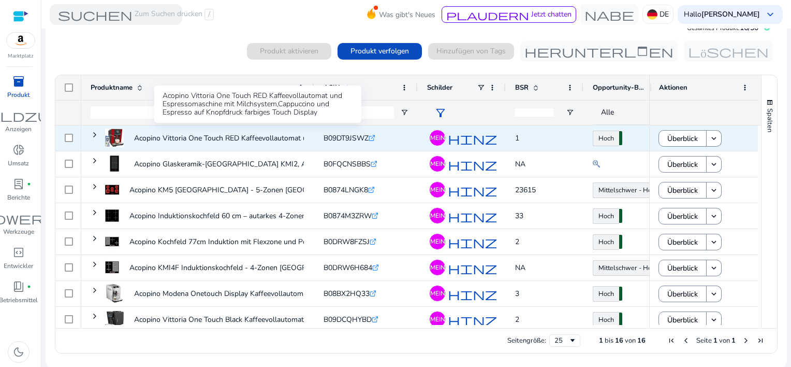
scroll to position [23, 0]
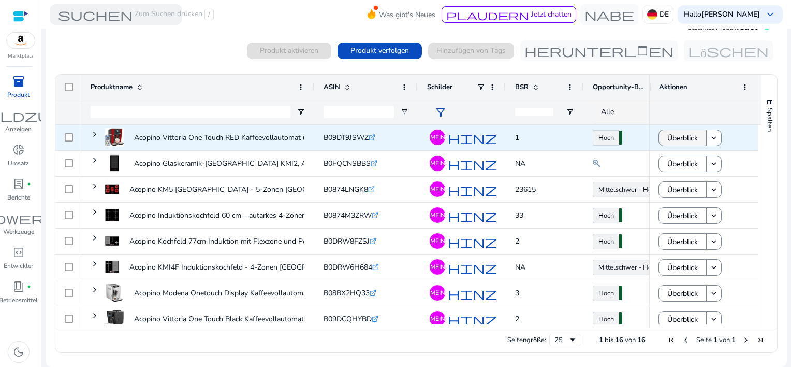
click at [672, 140] on span "Überblick" at bounding box center [683, 137] width 31 height 21
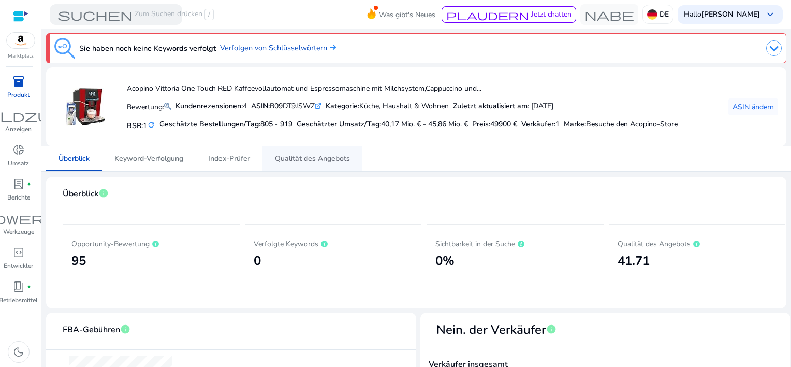
click at [331, 162] on span "Qualität des Angebots" at bounding box center [312, 158] width 75 height 7
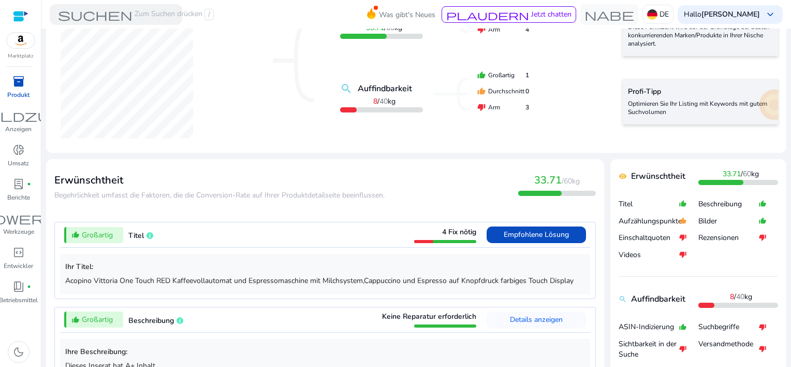
scroll to position [259, 0]
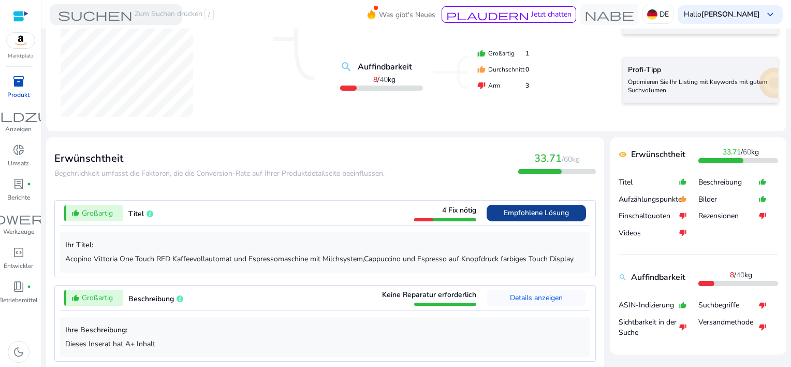
click at [524, 209] on span "Empfohlene Lösung" at bounding box center [536, 213] width 65 height 10
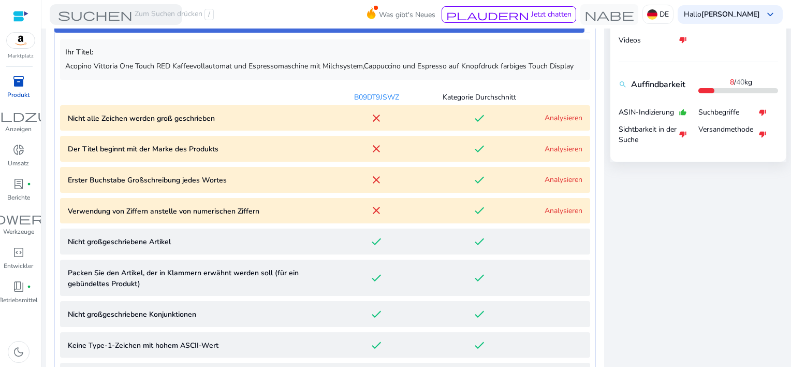
scroll to position [559, 0]
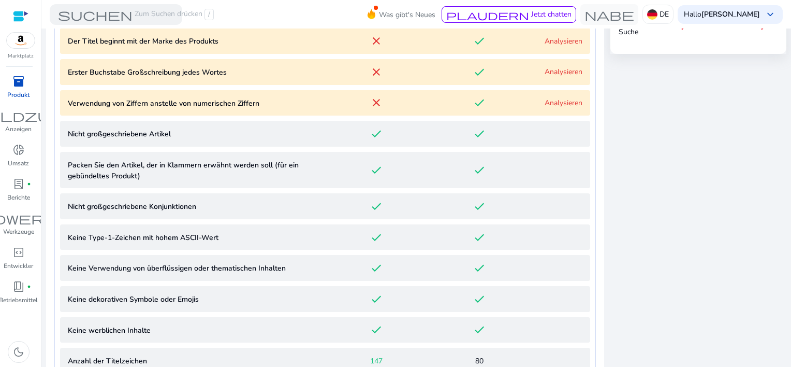
click at [557, 40] on link "Analysieren" at bounding box center [564, 41] width 38 height 10
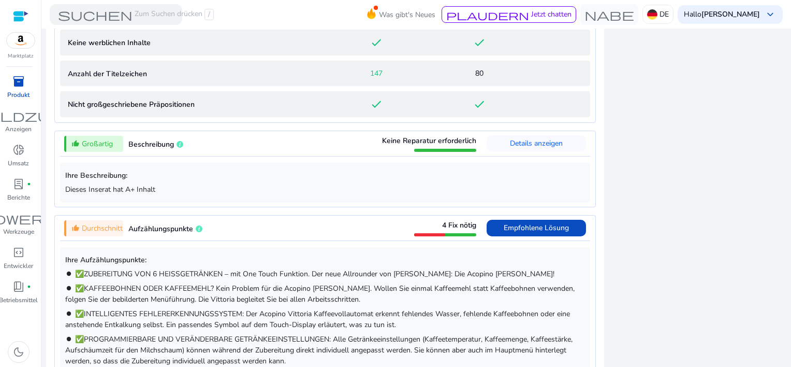
scroll to position [949, 0]
